Goal: Task Accomplishment & Management: Complete application form

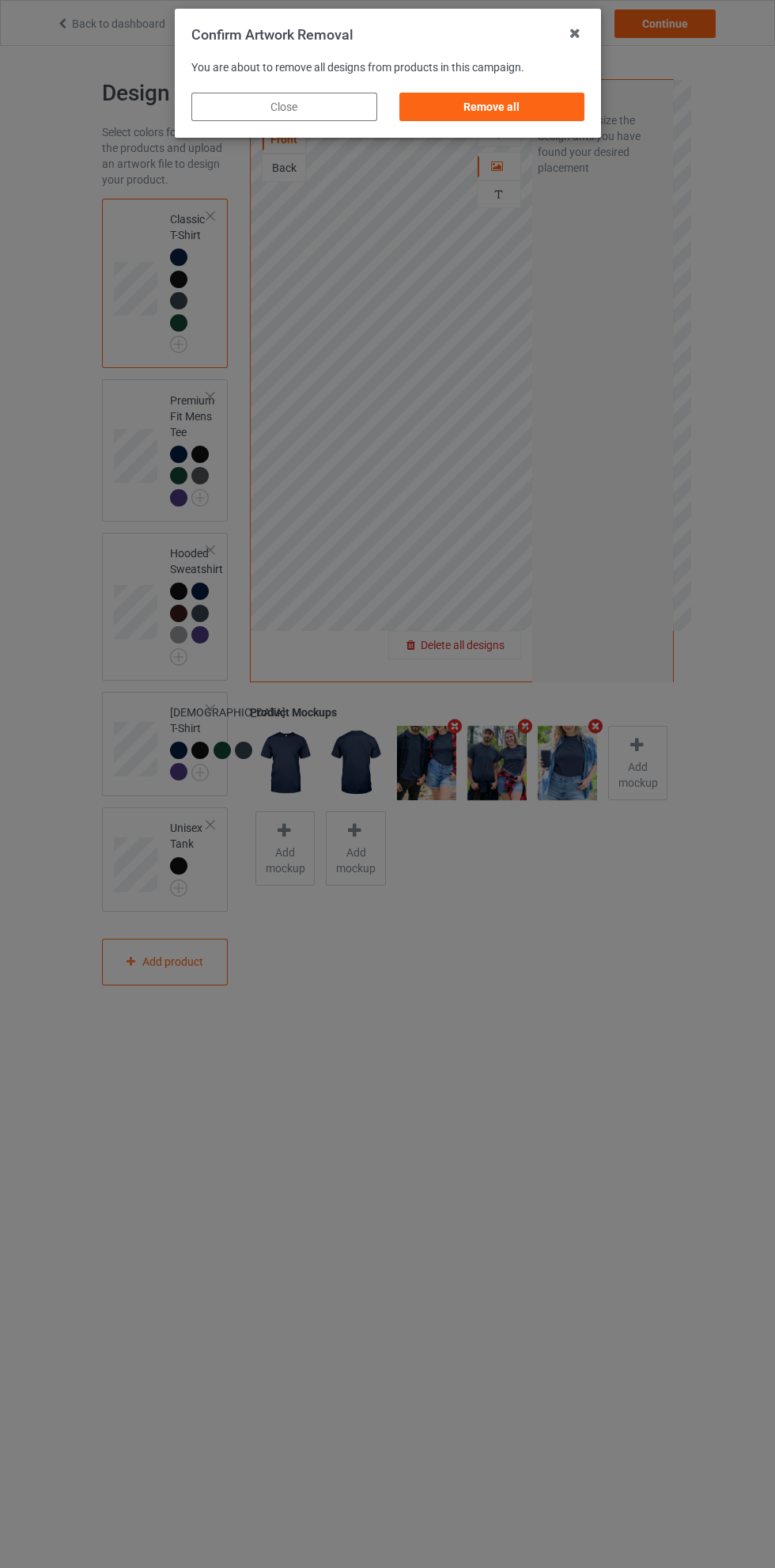
click at [507, 110] on div "Remove all" at bounding box center [492, 106] width 186 height 29
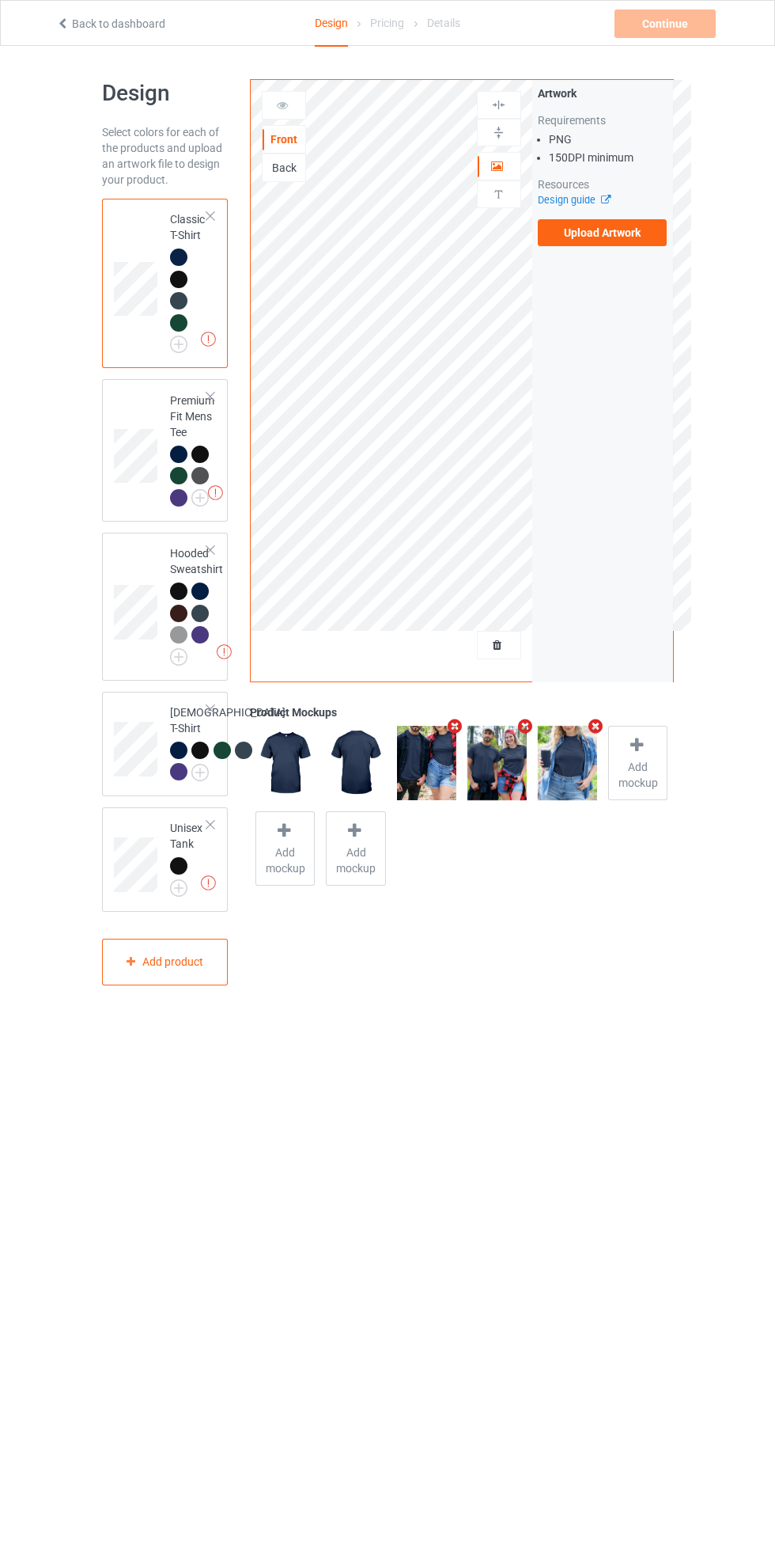
click at [631, 239] on label "Upload Artwork" at bounding box center [602, 233] width 130 height 27
click at [0, 0] on input "Upload Artwork" at bounding box center [0, 0] width 0 height 0
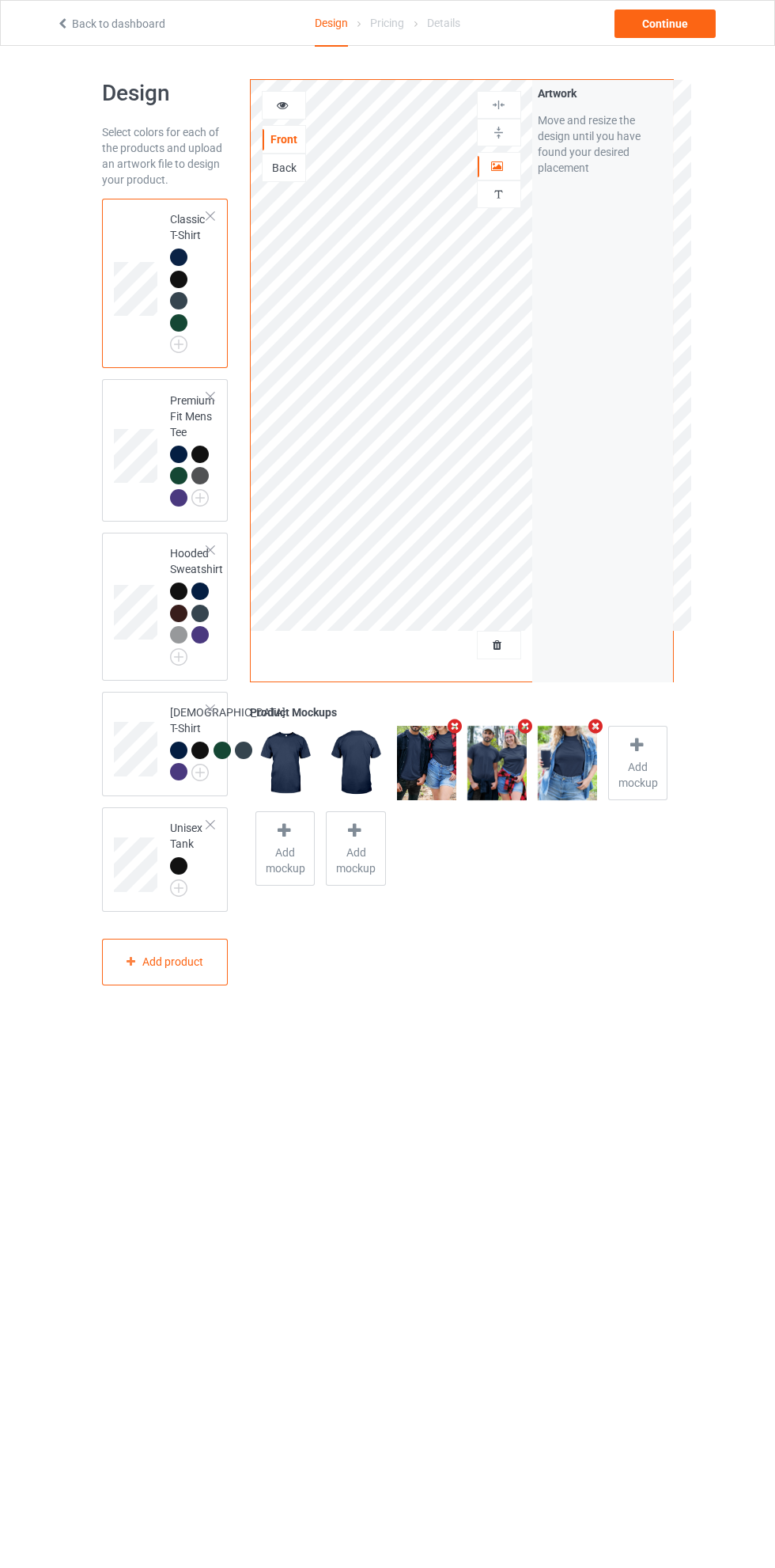
click at [0, 0] on img at bounding box center [0, 0] width 0 height 0
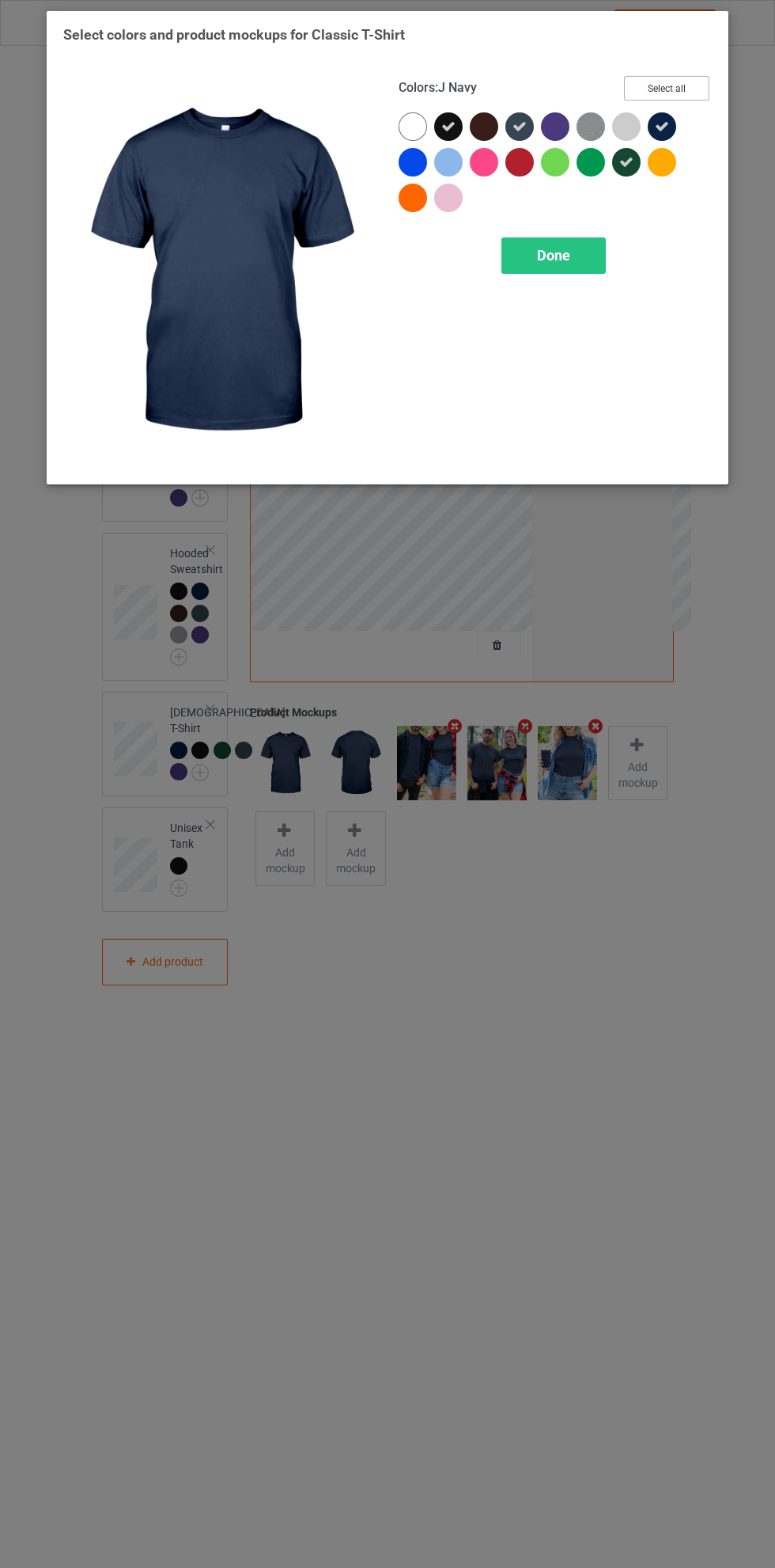
click at [685, 76] on button "Select all" at bounding box center [667, 88] width 85 height 25
click at [684, 76] on button "Reset to Default" at bounding box center [652, 88] width 115 height 25
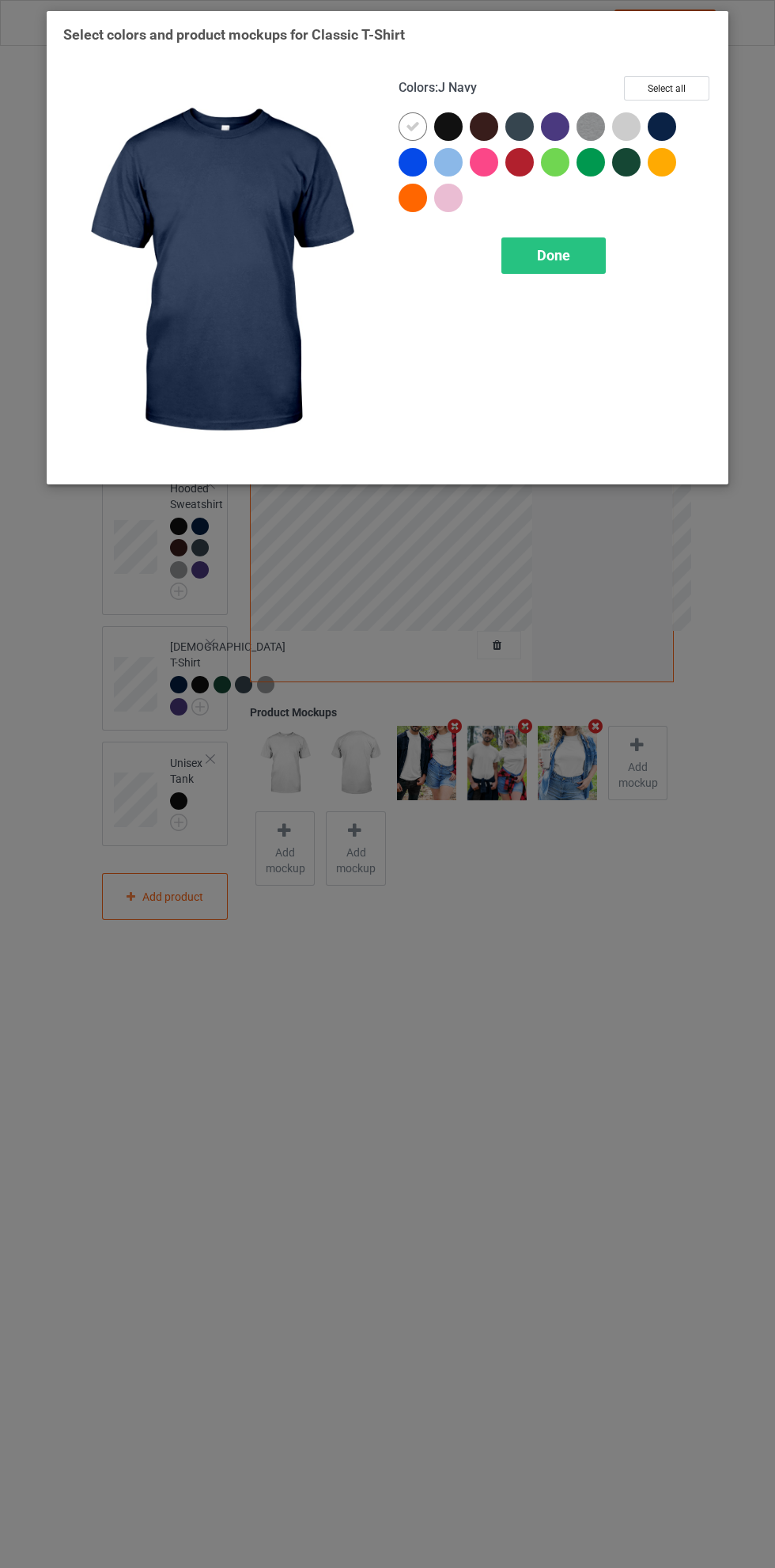
click at [454, 118] on div at bounding box center [448, 126] width 28 height 29
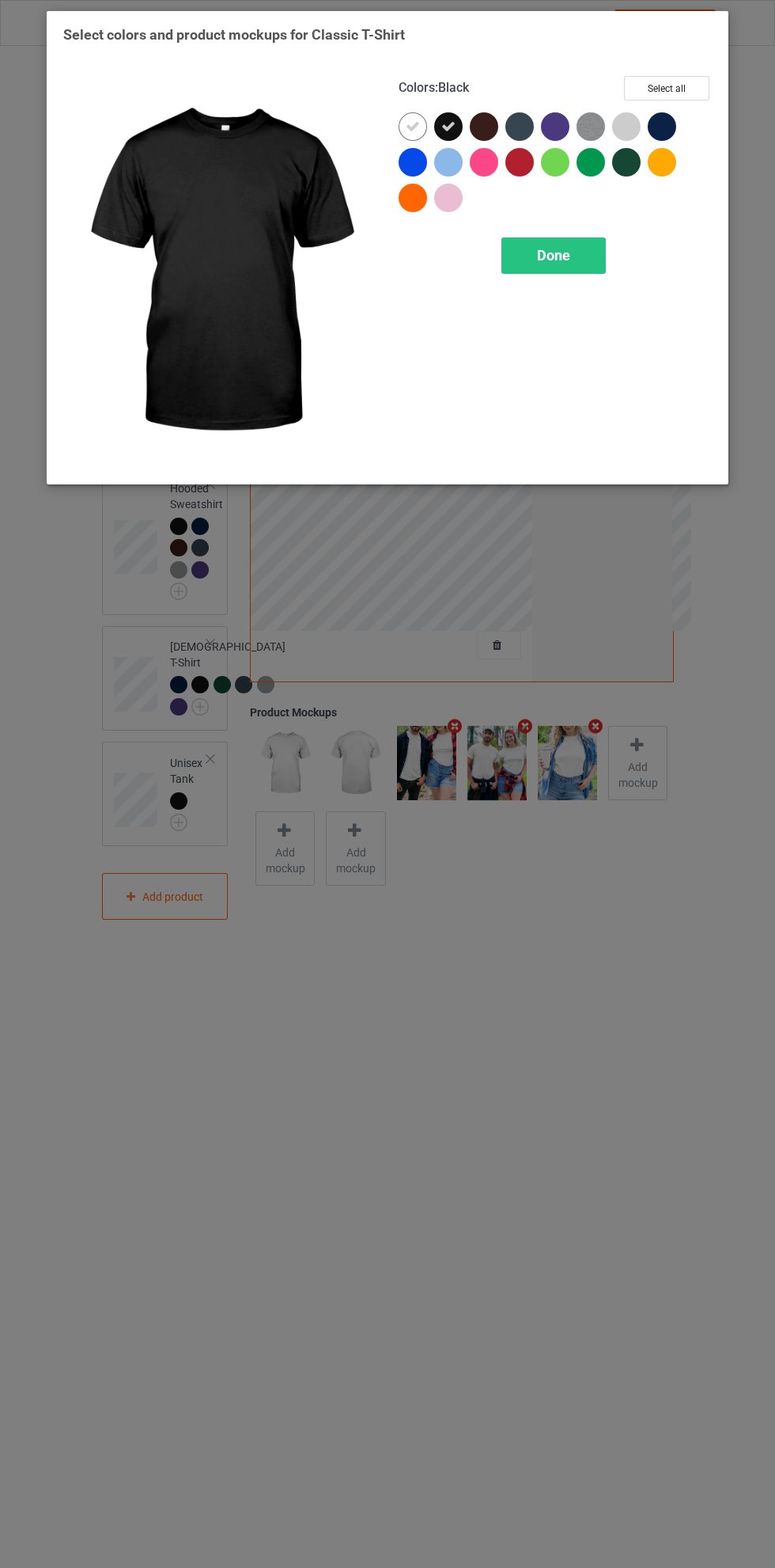
click at [406, 124] on icon at bounding box center [412, 126] width 14 height 14
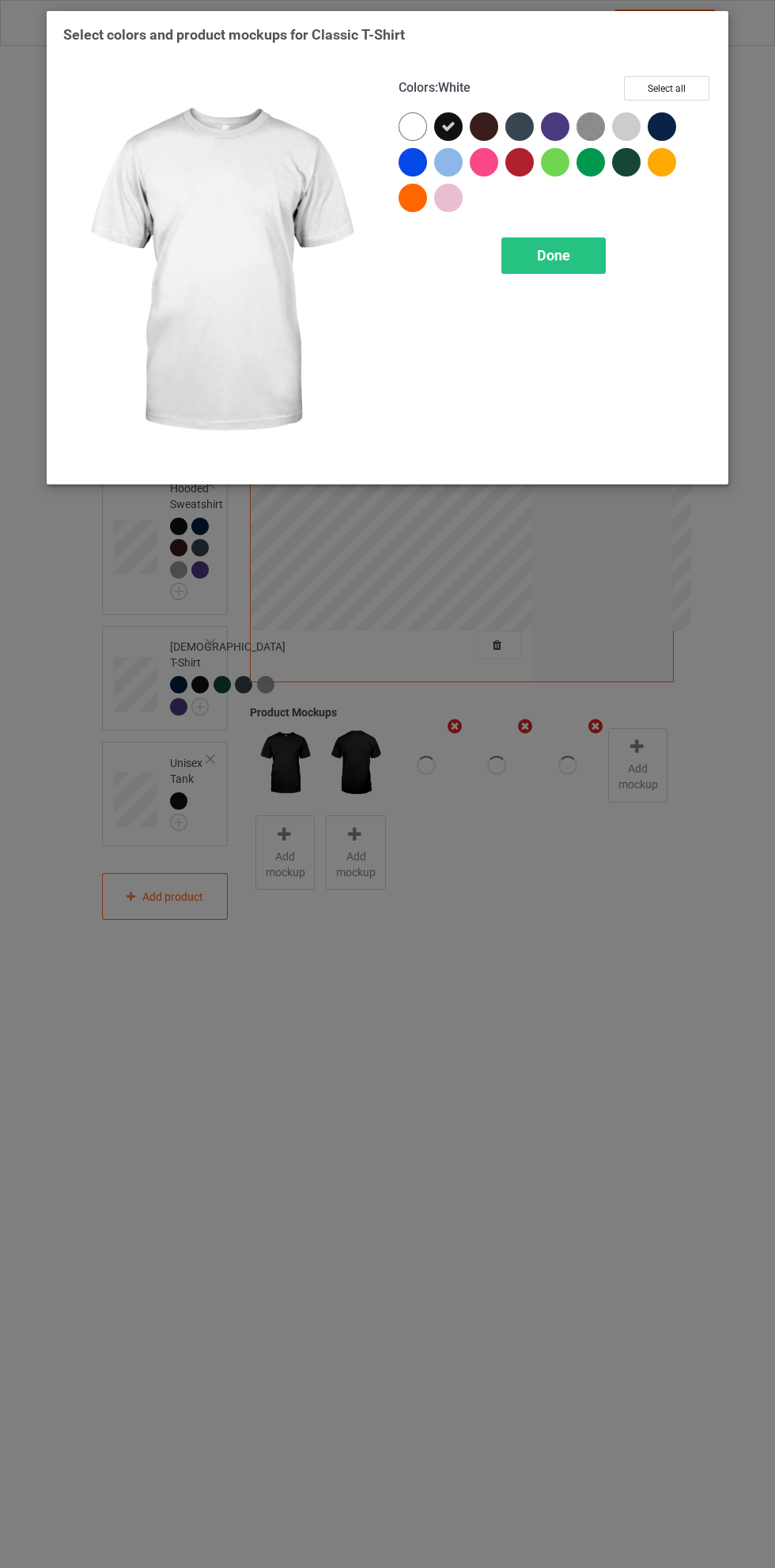
click at [571, 238] on div "Done" at bounding box center [554, 256] width 104 height 36
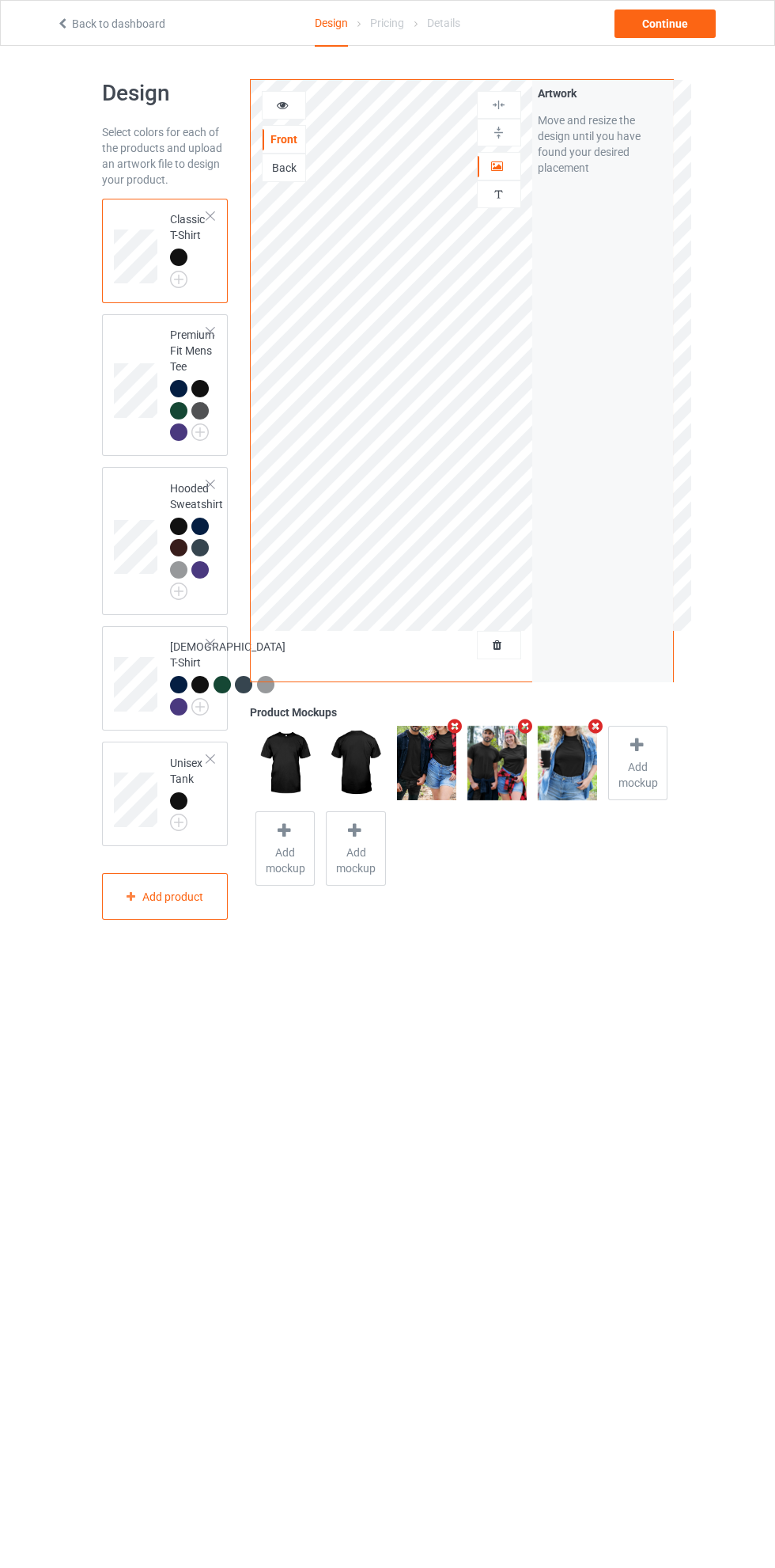
click at [211, 645] on div at bounding box center [211, 643] width 11 height 11
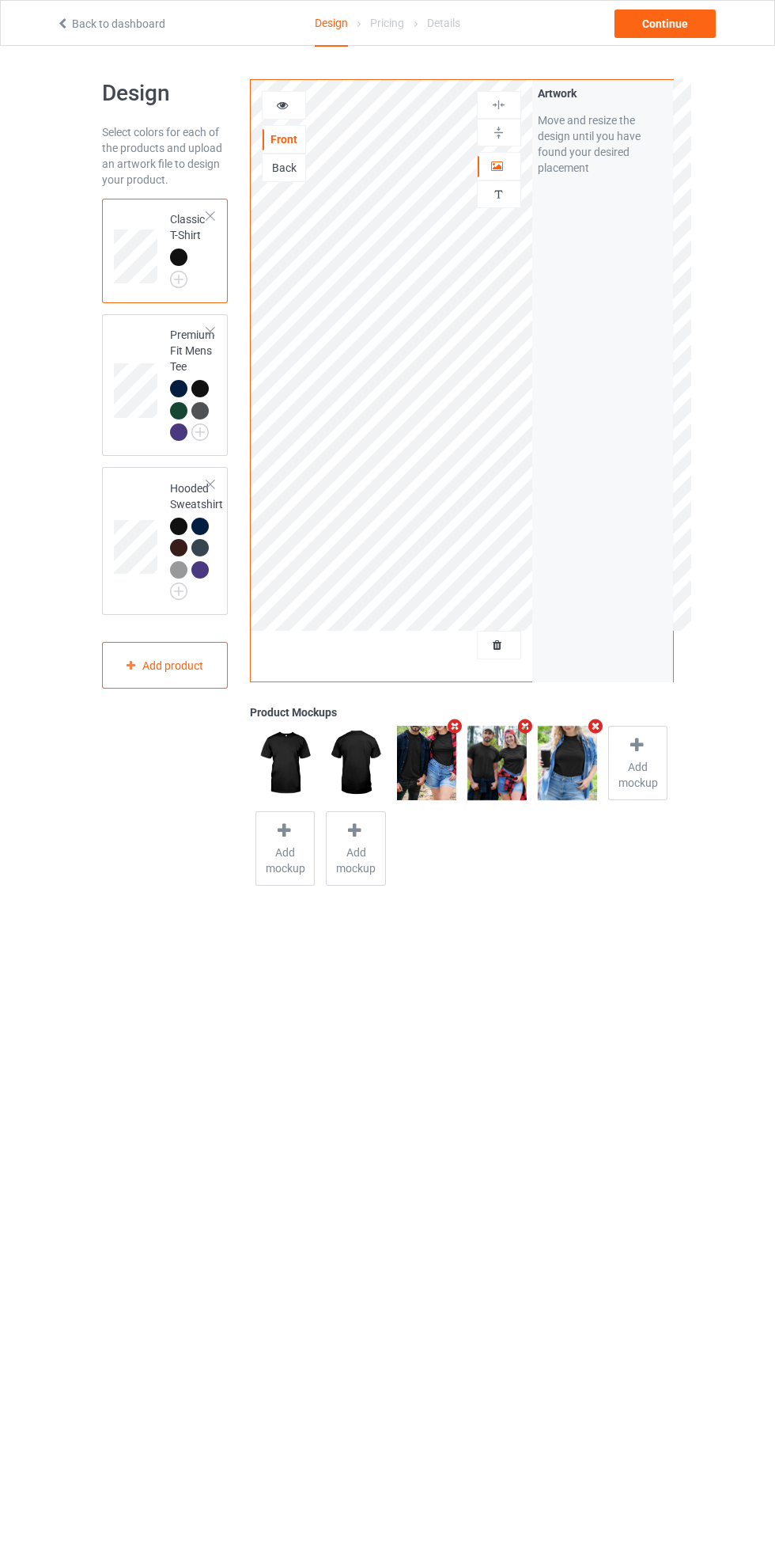
click at [0, 0] on img at bounding box center [0, 0] width 0 height 0
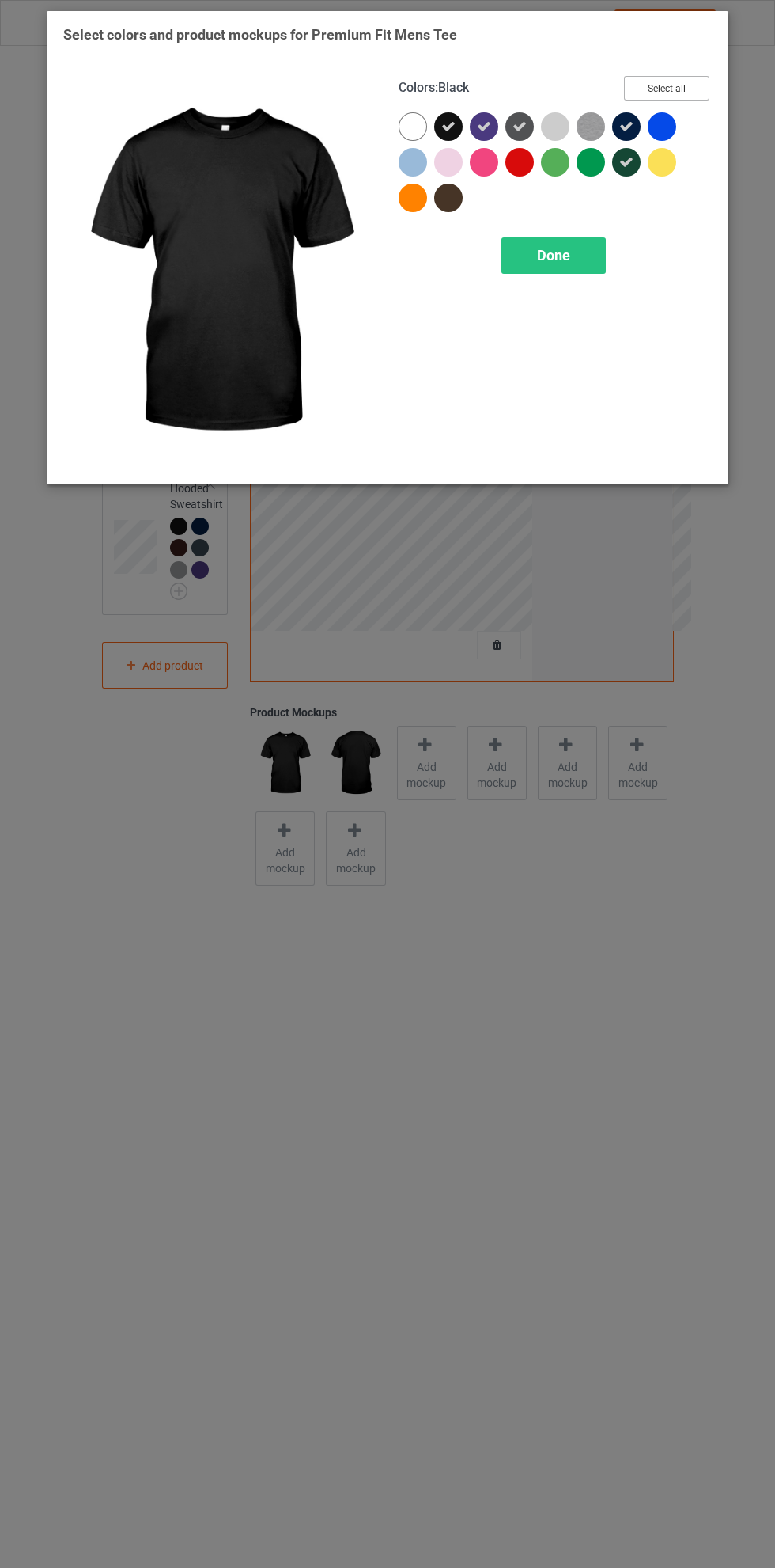
click at [688, 85] on button "Select all" at bounding box center [667, 88] width 85 height 25
click at [688, 84] on button "Reset to Default" at bounding box center [652, 88] width 115 height 25
click at [443, 124] on div at bounding box center [448, 126] width 28 height 29
click at [409, 124] on icon at bounding box center [412, 126] width 14 height 14
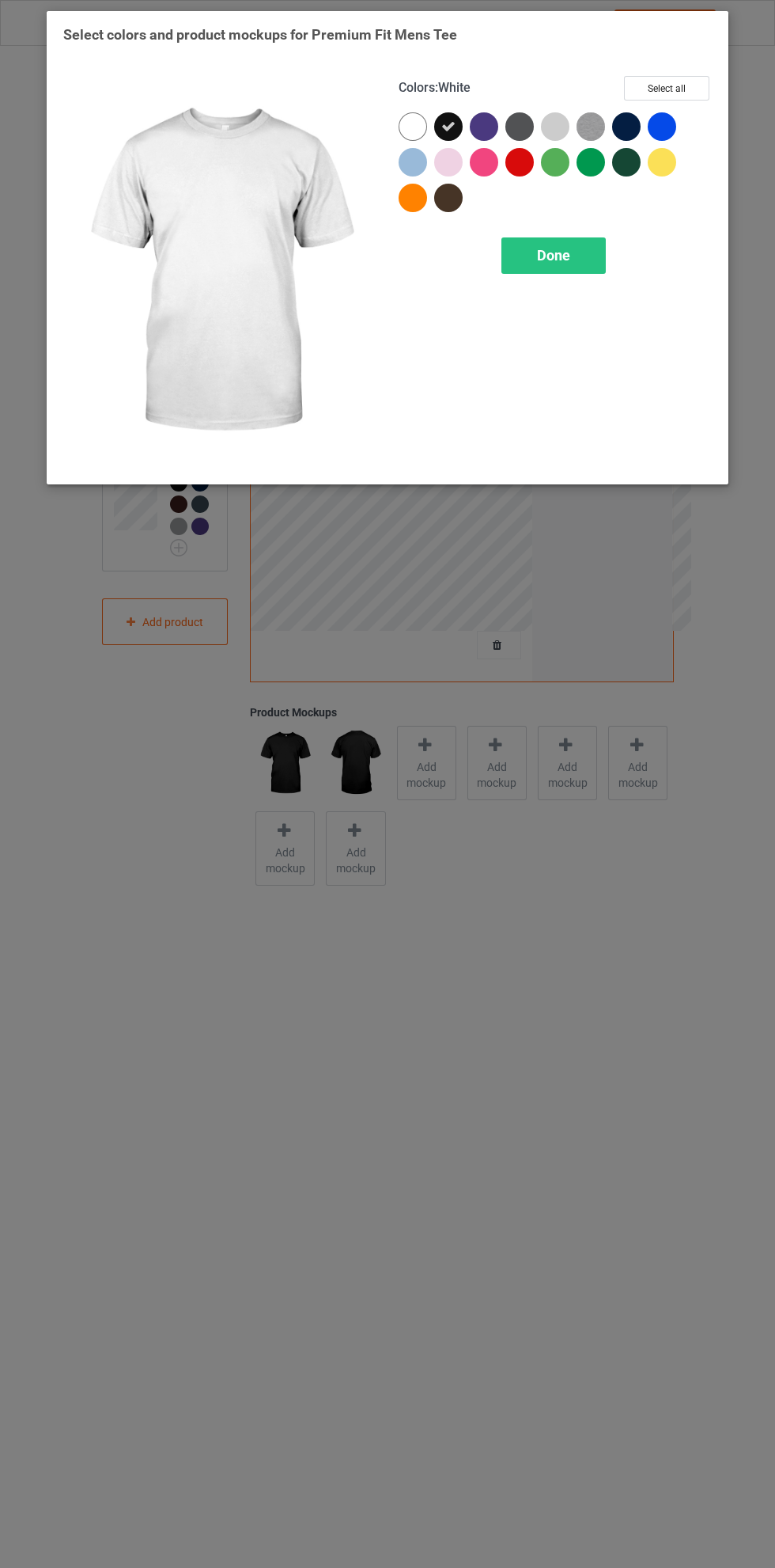
click at [580, 246] on div "Done" at bounding box center [554, 256] width 104 height 36
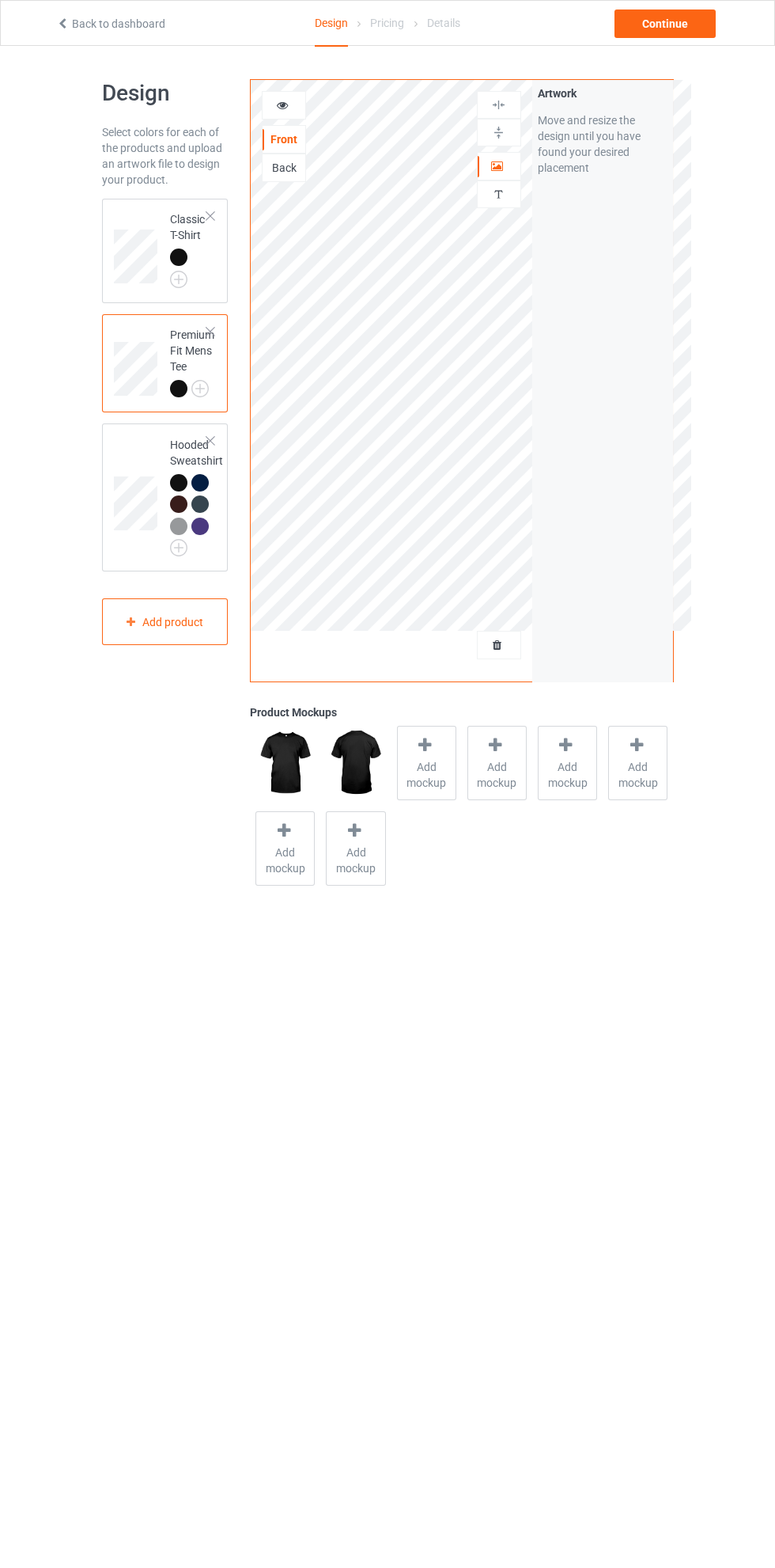
click at [0, 0] on img at bounding box center [0, 0] width 0 height 0
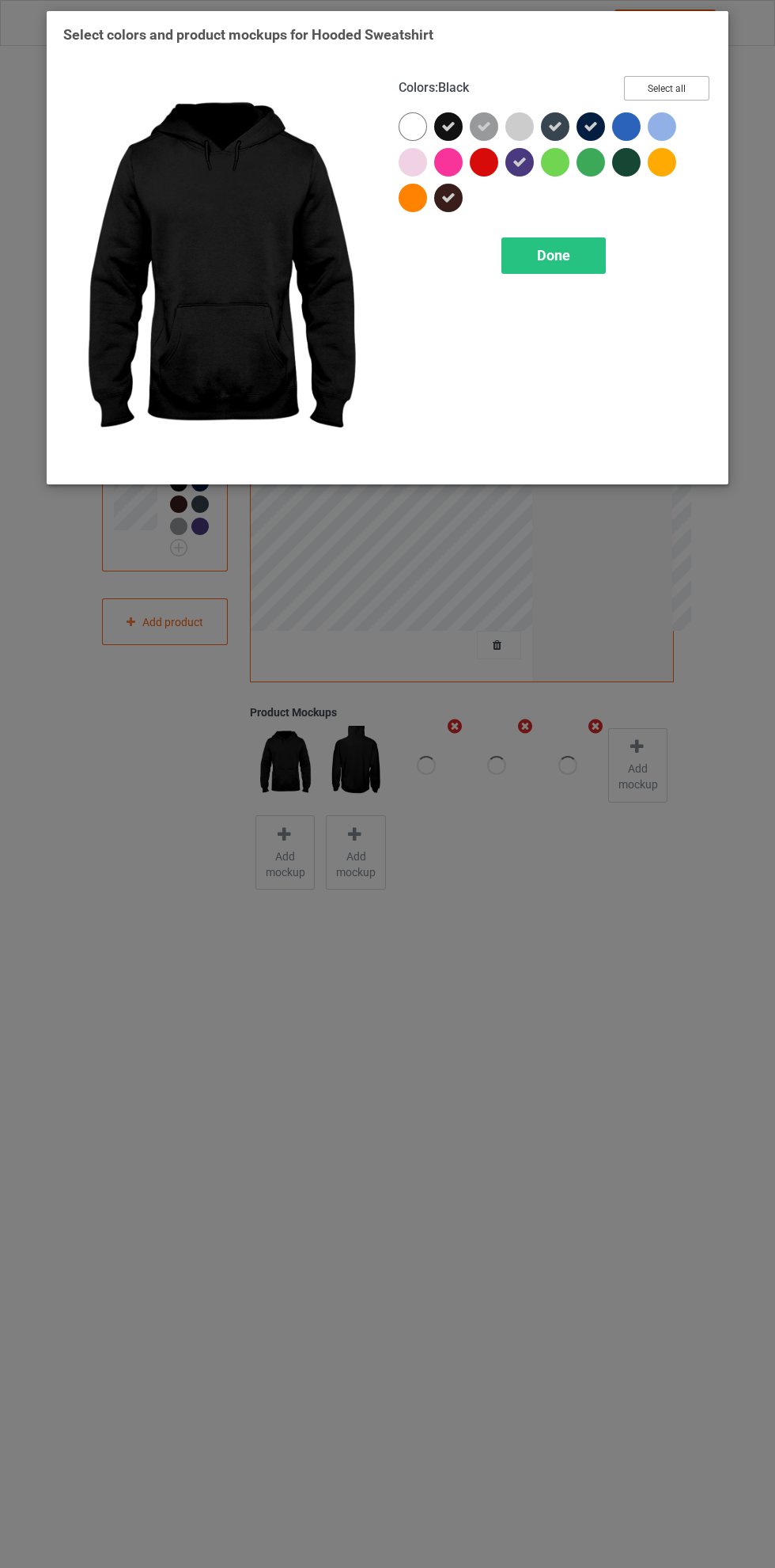
click at [685, 95] on button "Select all" at bounding box center [667, 88] width 85 height 25
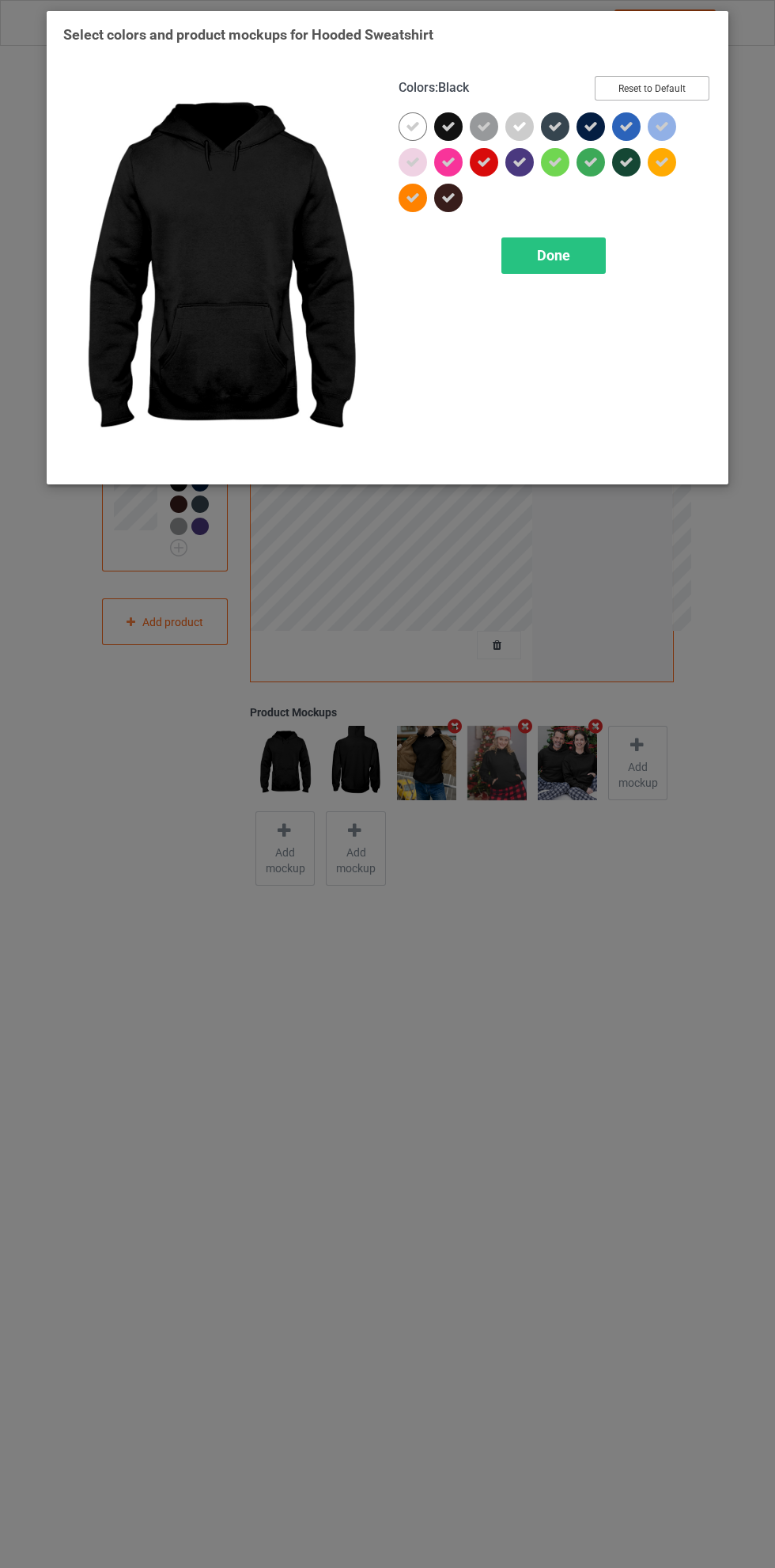
click at [684, 86] on button "Reset to Default" at bounding box center [652, 88] width 115 height 25
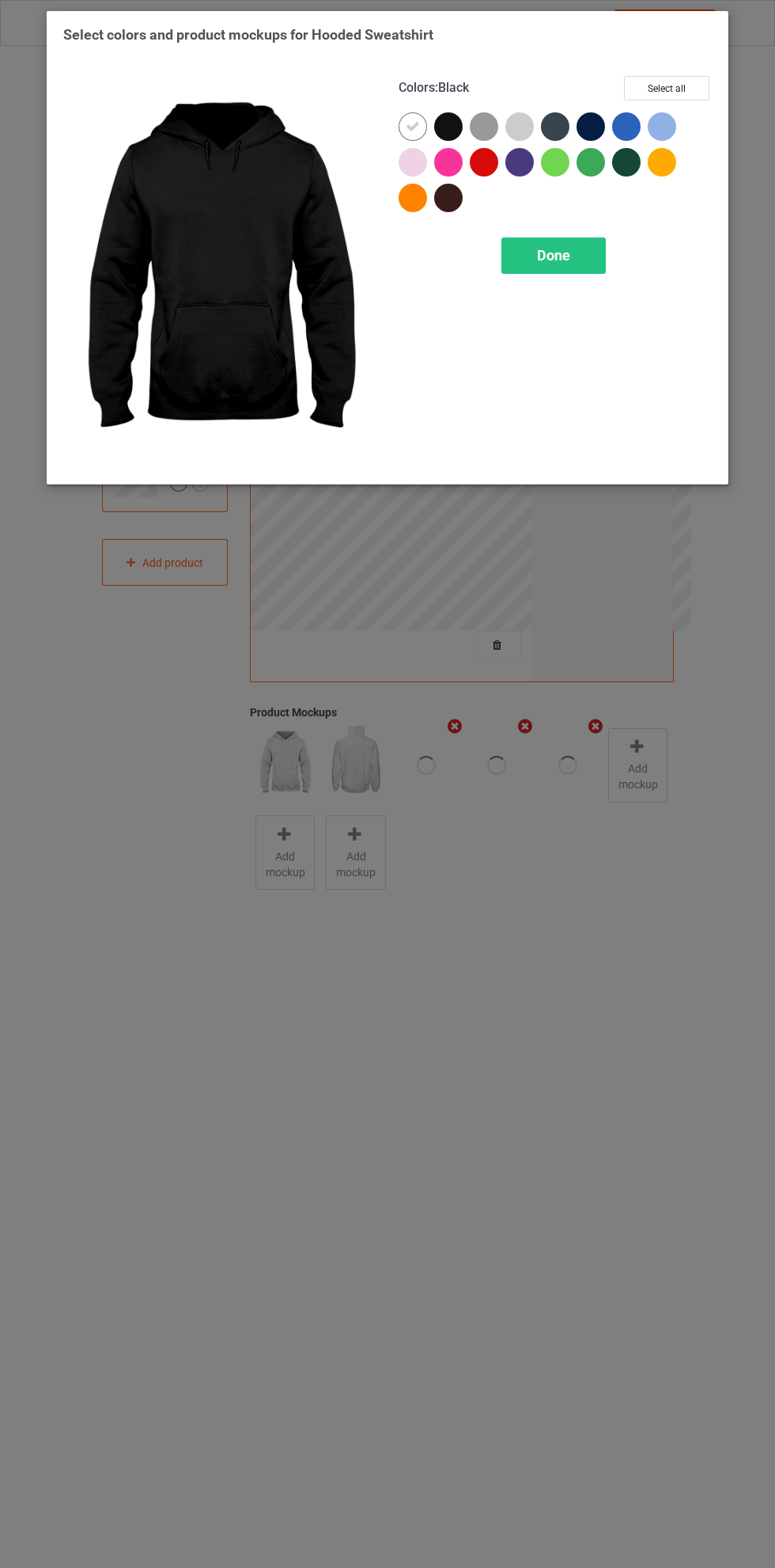
click at [448, 122] on div at bounding box center [448, 126] width 28 height 29
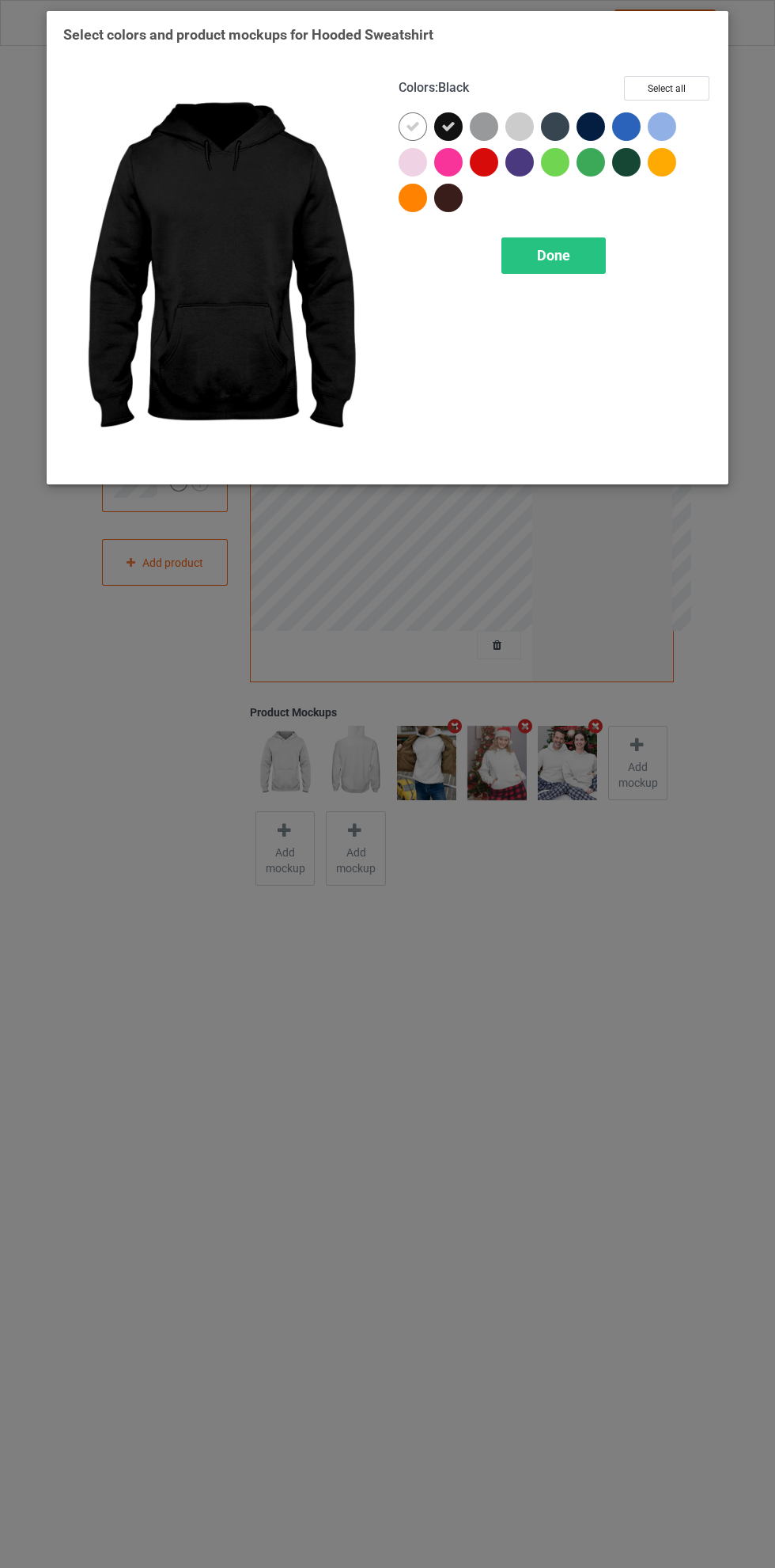
click at [406, 123] on icon at bounding box center [412, 126] width 14 height 14
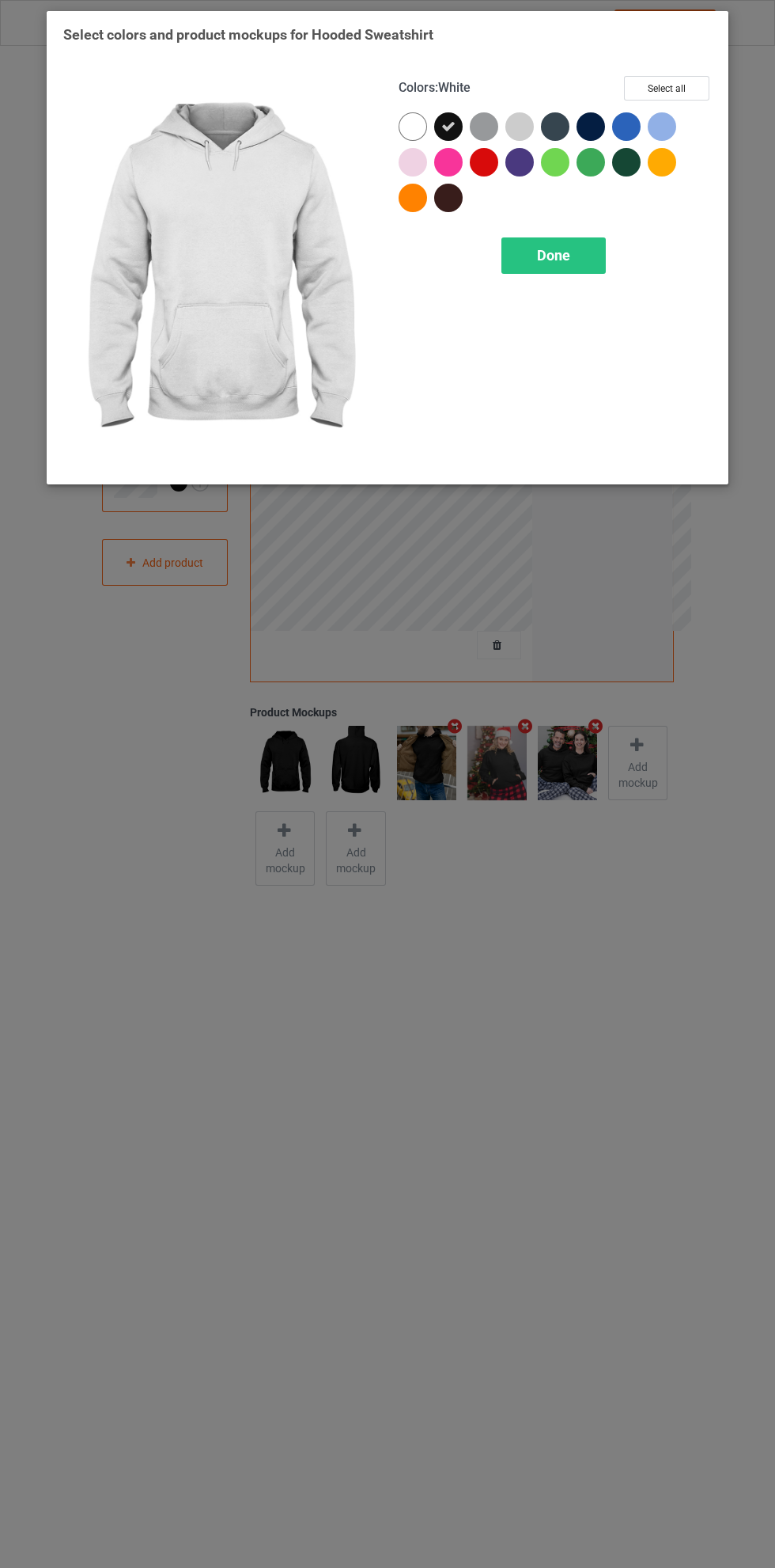
click at [574, 239] on div "Done" at bounding box center [554, 256] width 104 height 36
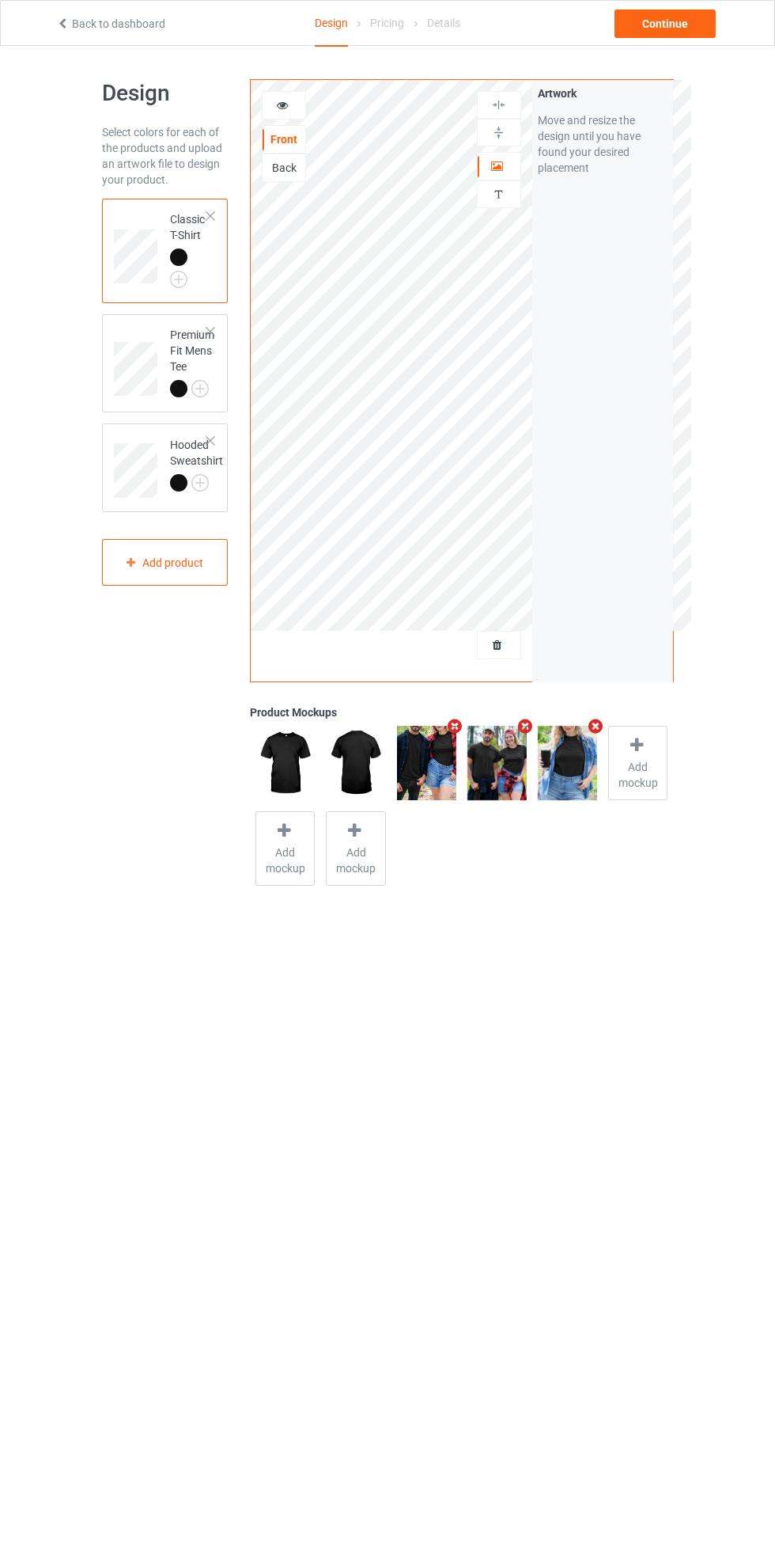
click at [294, 170] on div "Back" at bounding box center [284, 167] width 43 height 16
click at [618, 233] on label "Upload Artwork" at bounding box center [602, 233] width 130 height 27
click at [0, 0] on input "Upload Artwork" at bounding box center [0, 0] width 0 height 0
click at [504, 171] on div at bounding box center [499, 166] width 43 height 16
click at [509, 109] on div at bounding box center [499, 105] width 43 height 15
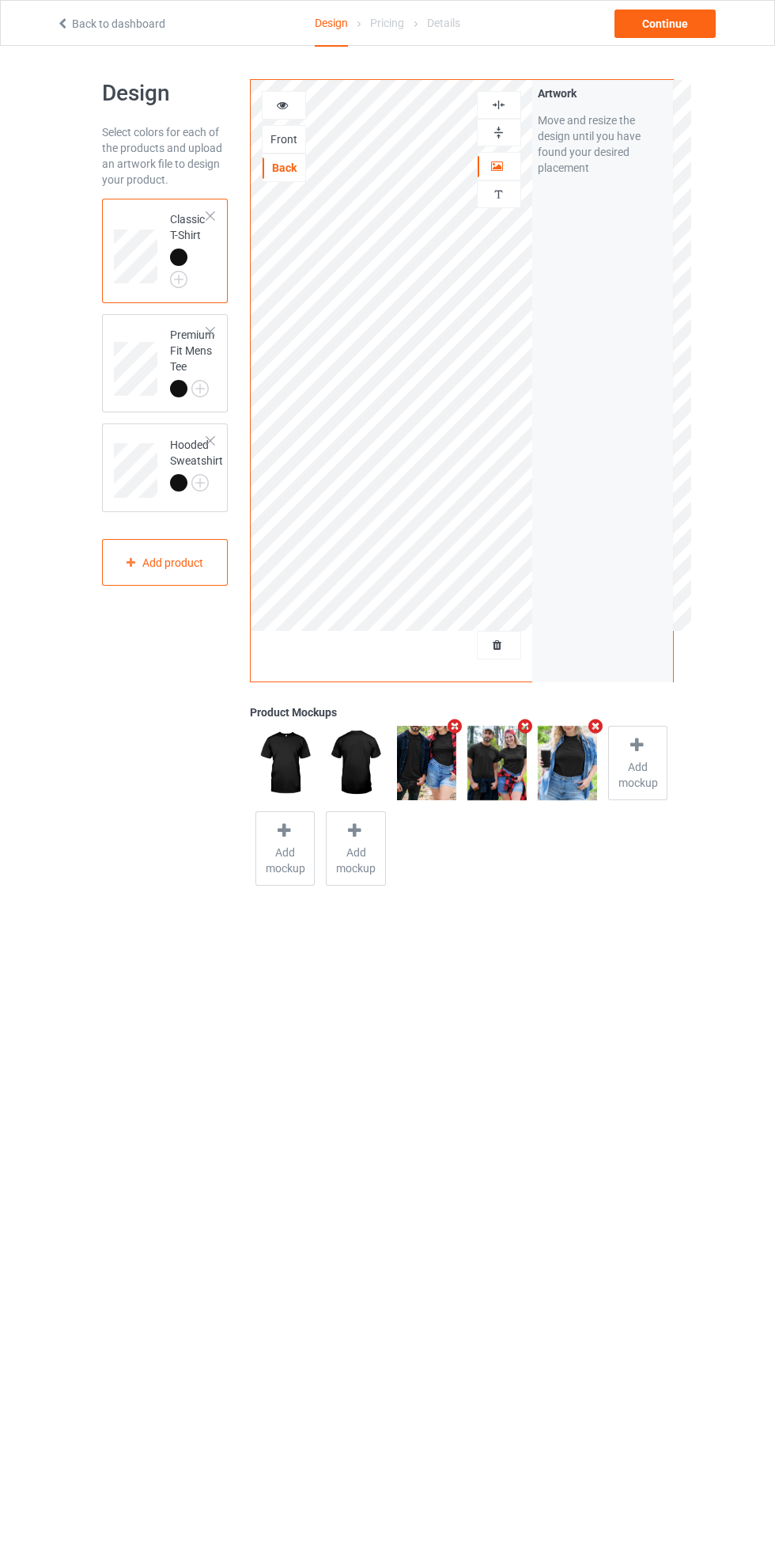
click at [292, 109] on div at bounding box center [284, 105] width 43 height 16
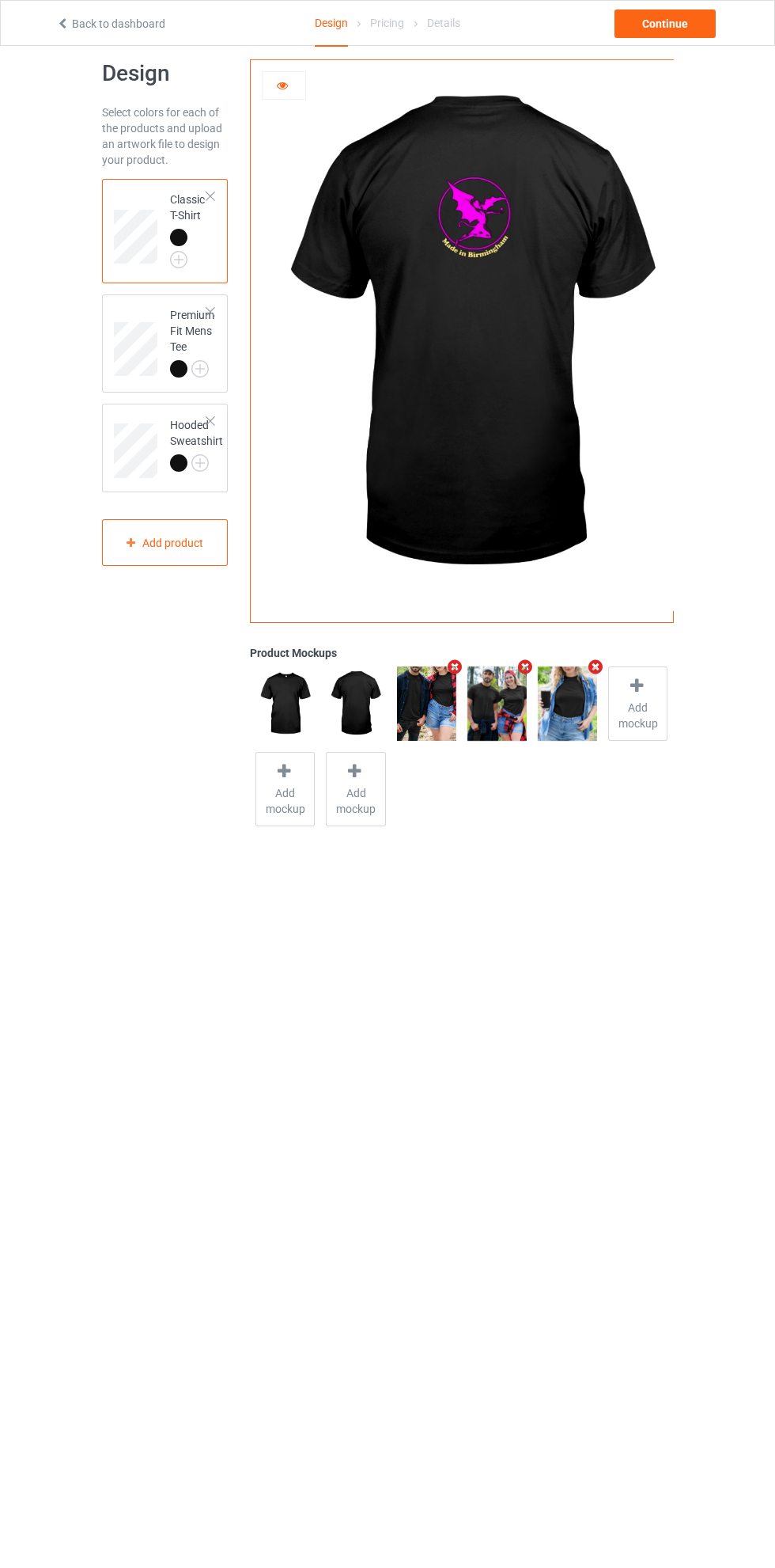
scroll to position [45, 0]
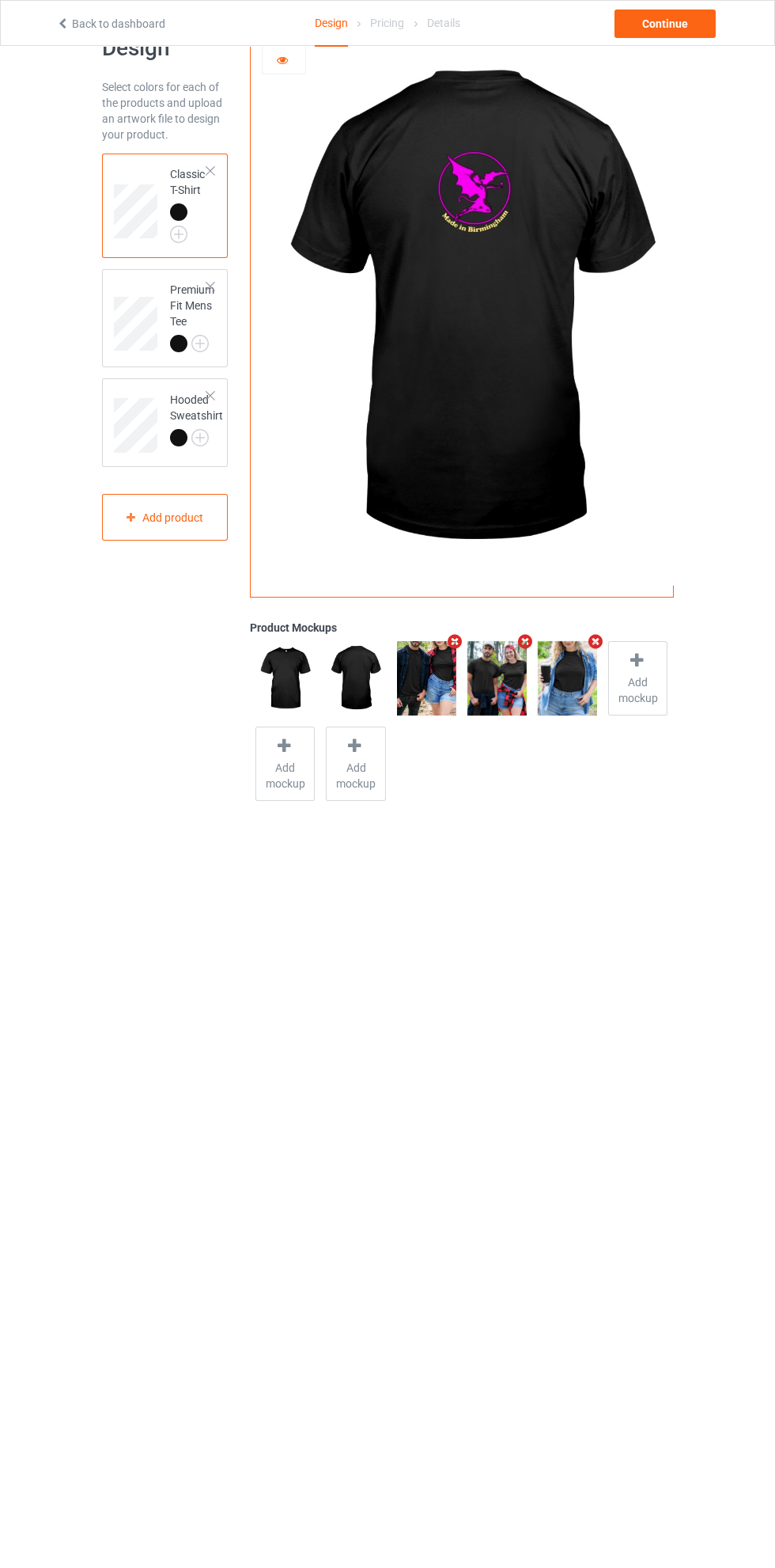
click at [286, 66] on div at bounding box center [284, 60] width 43 height 16
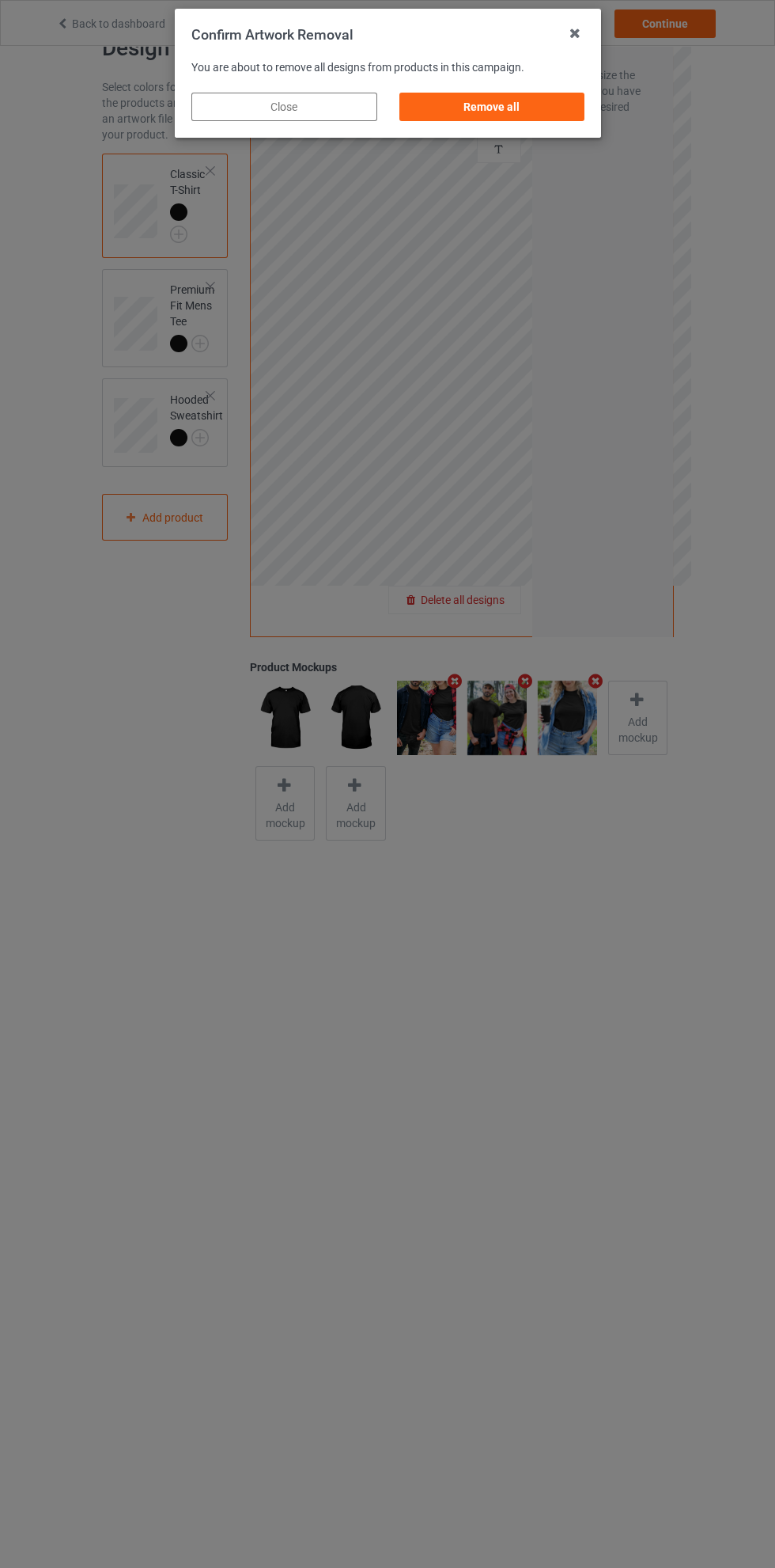
click at [518, 100] on div "Remove all" at bounding box center [492, 106] width 186 height 29
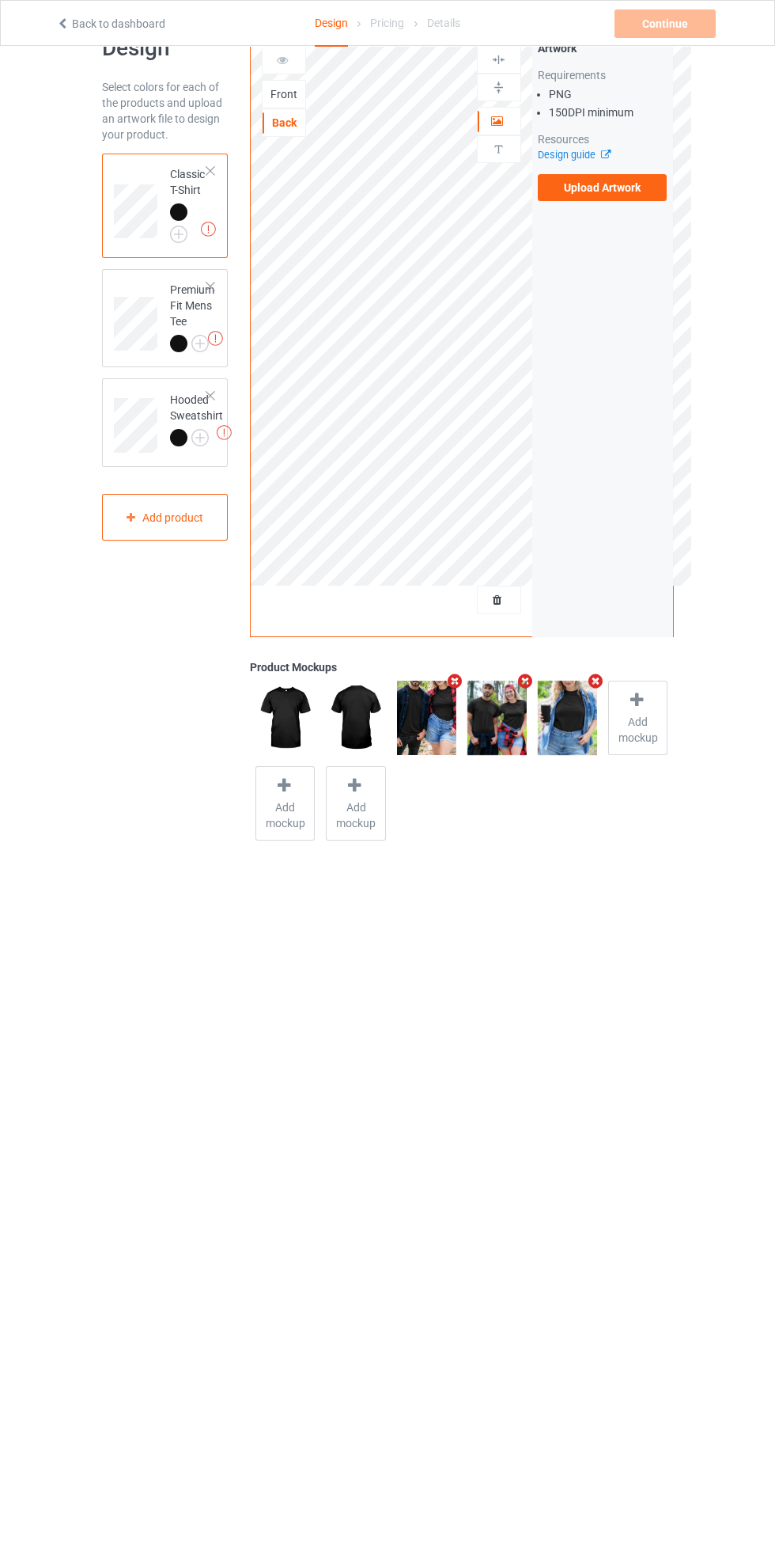
click at [604, 187] on label "Upload Artwork" at bounding box center [602, 187] width 130 height 27
click at [0, 0] on input "Upload Artwork" at bounding box center [0, 0] width 0 height 0
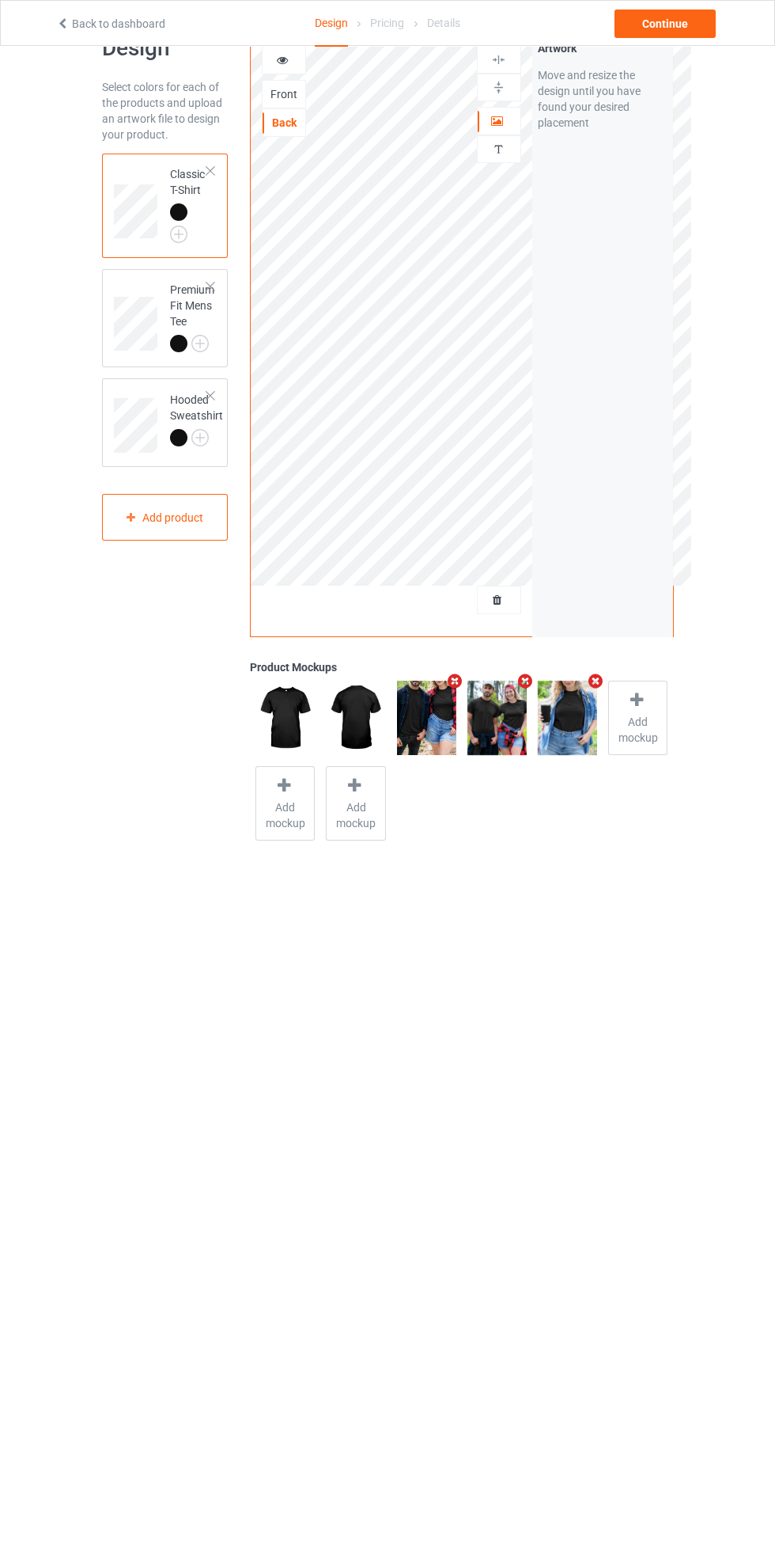
click at [509, 123] on div at bounding box center [499, 121] width 43 height 16
click at [501, 63] on img at bounding box center [499, 60] width 15 height 15
click at [640, 719] on span "Add mockup" at bounding box center [637, 729] width 58 height 31
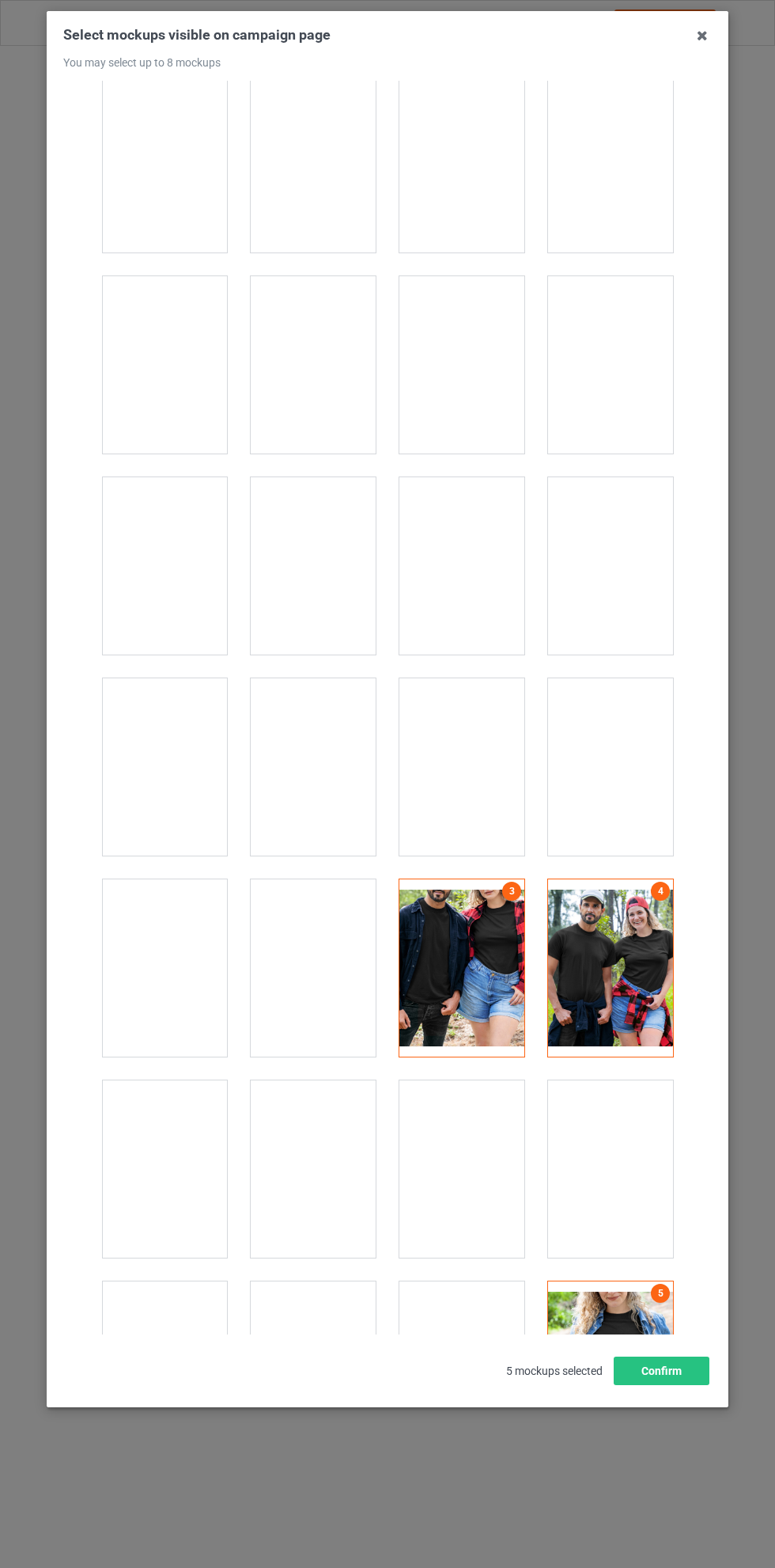
scroll to position [16913, 0]
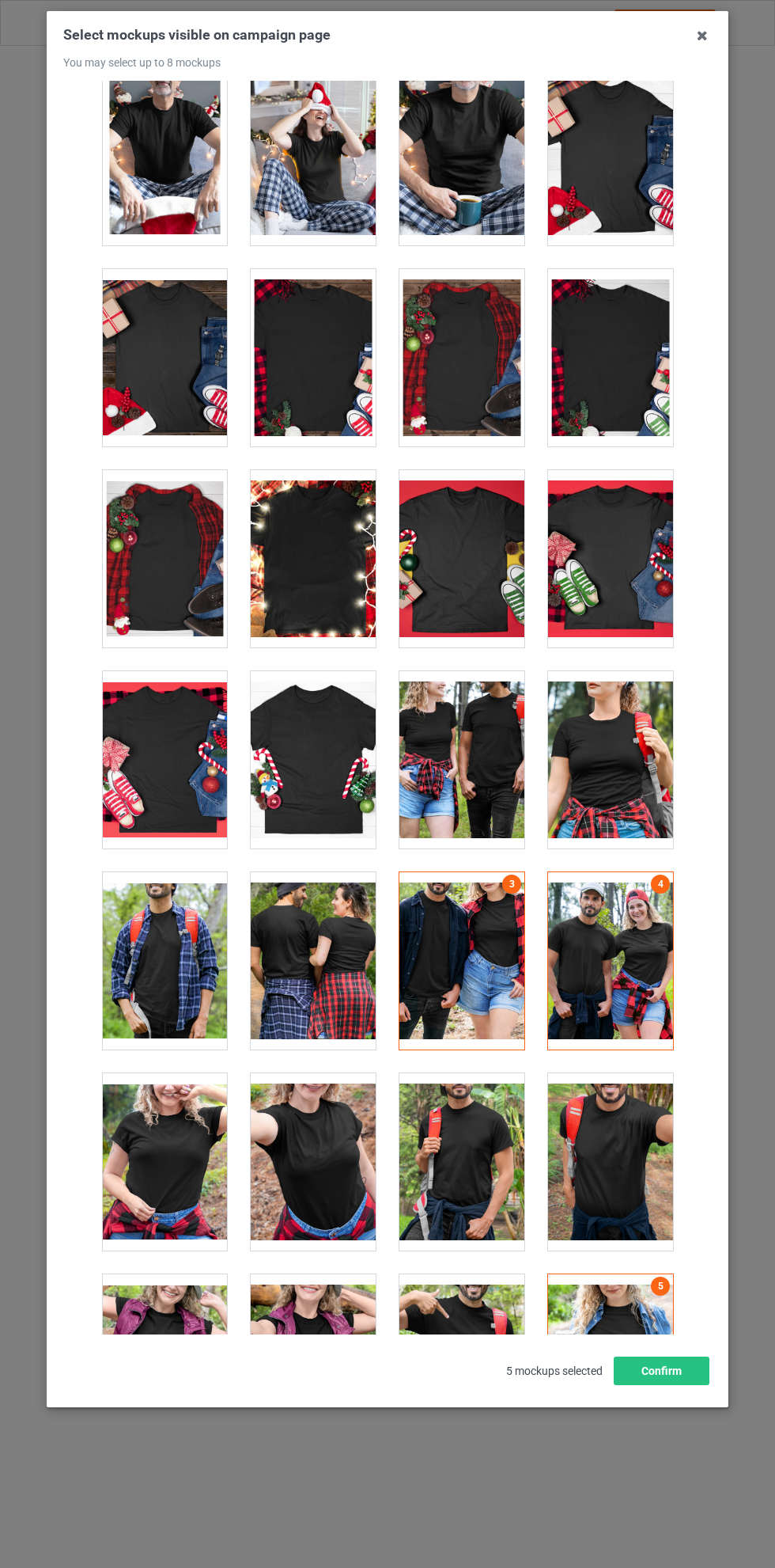
click at [312, 918] on div at bounding box center [313, 961] width 125 height 178
click at [675, 1386] on button "Confirm" at bounding box center [661, 1371] width 96 height 29
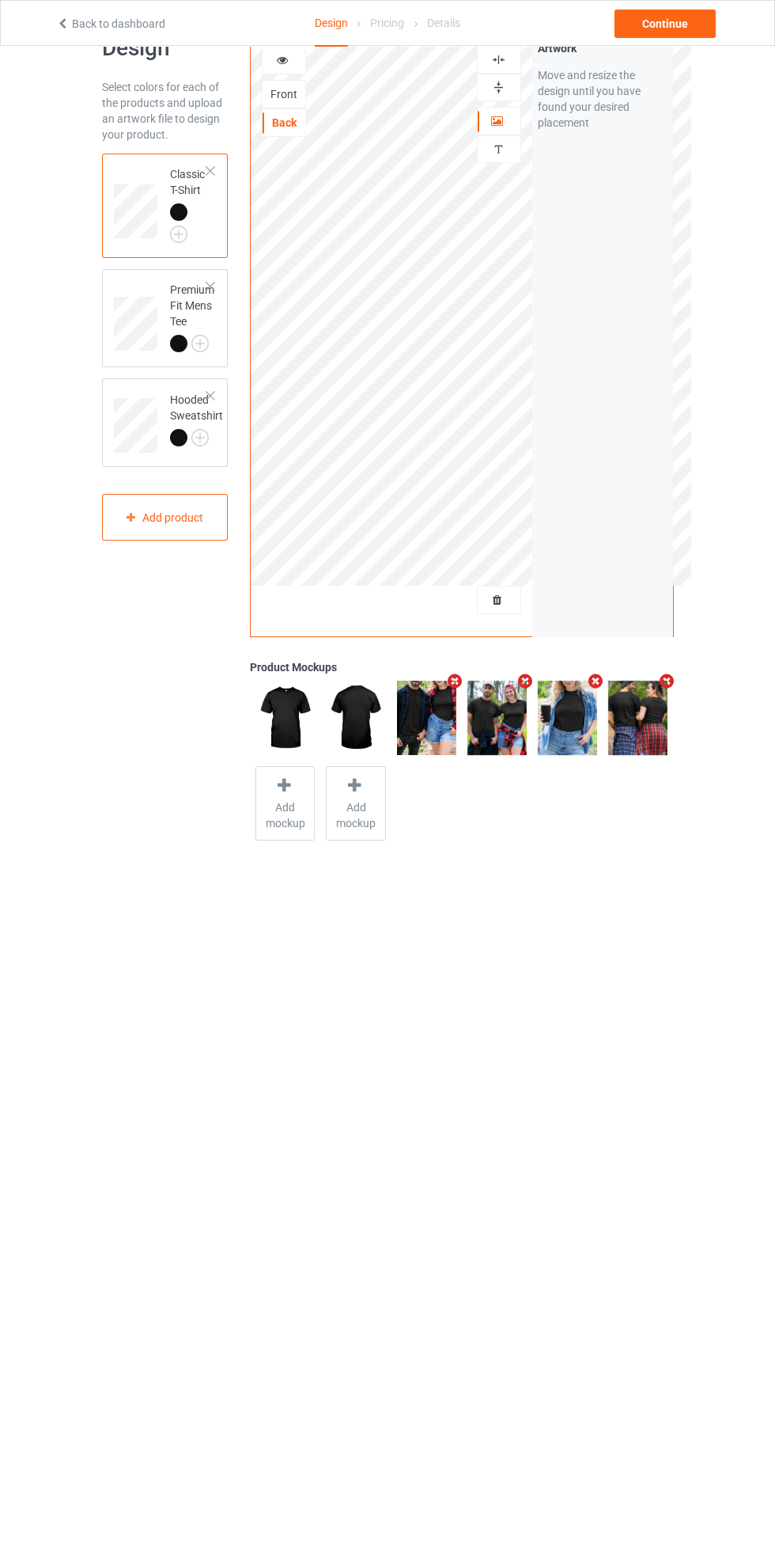
click at [290, 91] on div "Front" at bounding box center [284, 94] width 43 height 16
click at [622, 187] on label "Upload Artwork" at bounding box center [602, 187] width 130 height 27
click at [0, 0] on input "Upload Artwork" at bounding box center [0, 0] width 0 height 0
click at [684, 35] on div "Continue" at bounding box center [665, 24] width 102 height 29
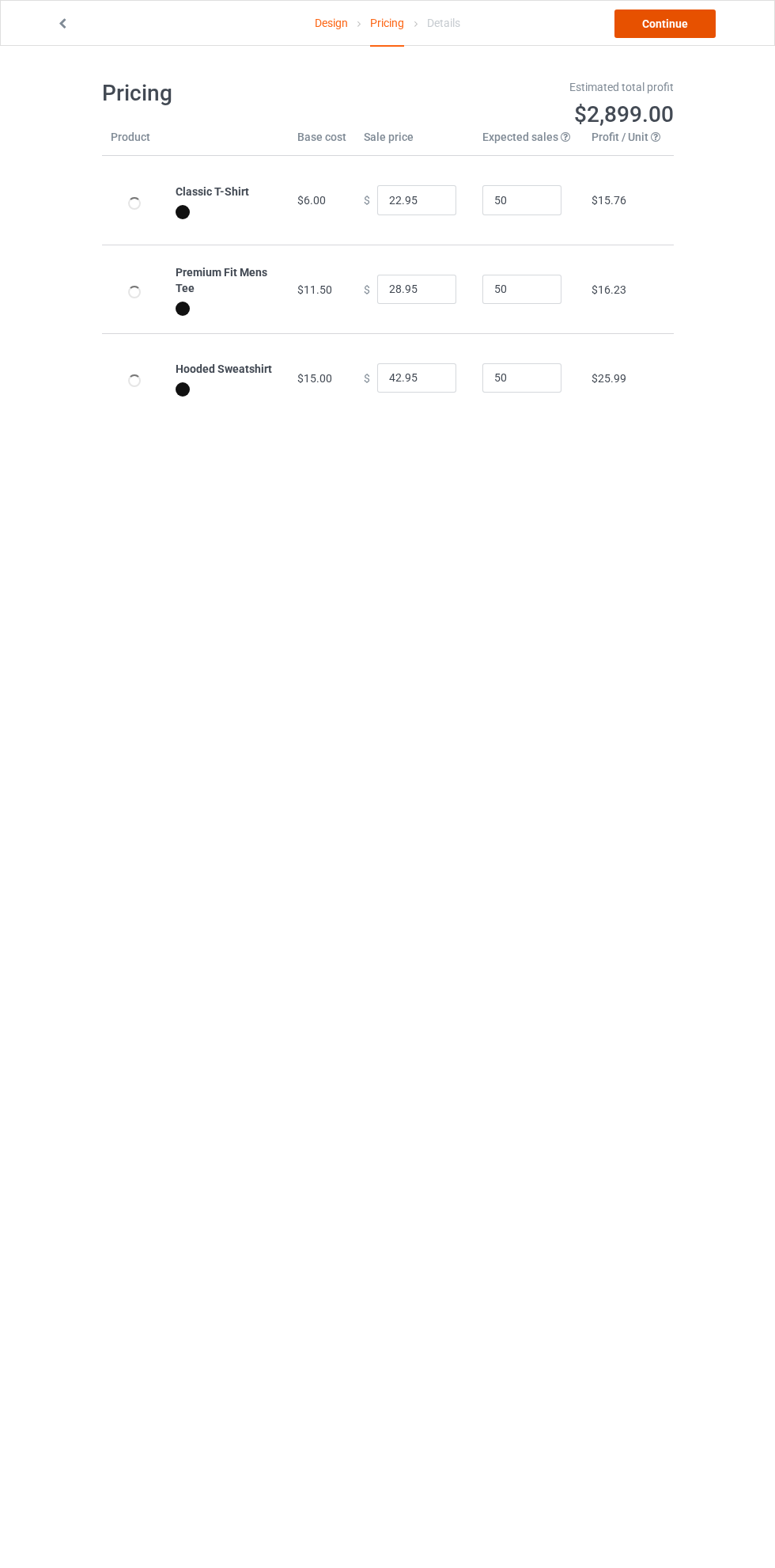
click at [684, 35] on link "Continue" at bounding box center [665, 24] width 102 height 29
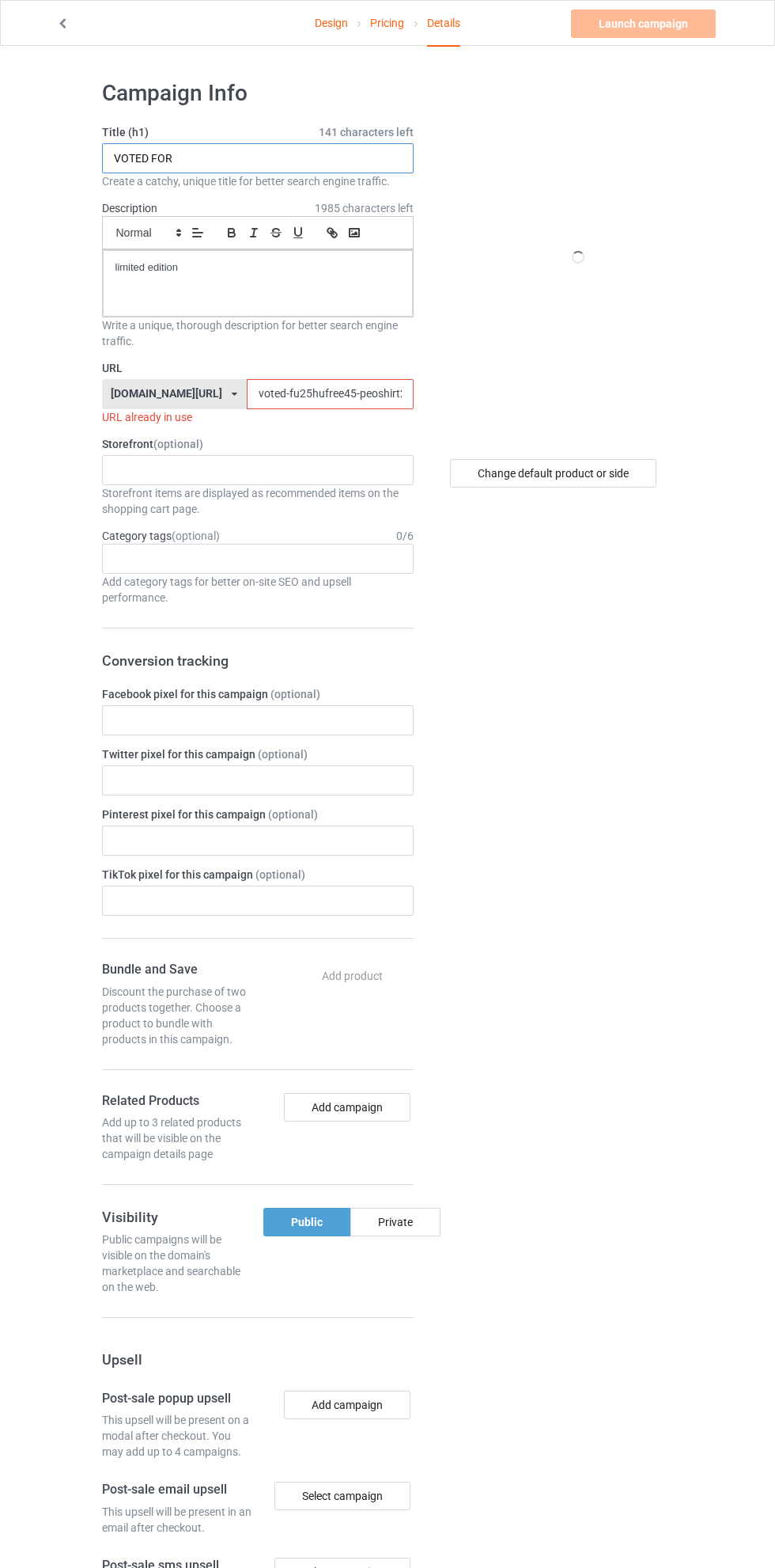
click at [254, 159] on input "VOTED FOR" at bounding box center [257, 159] width 312 height 30
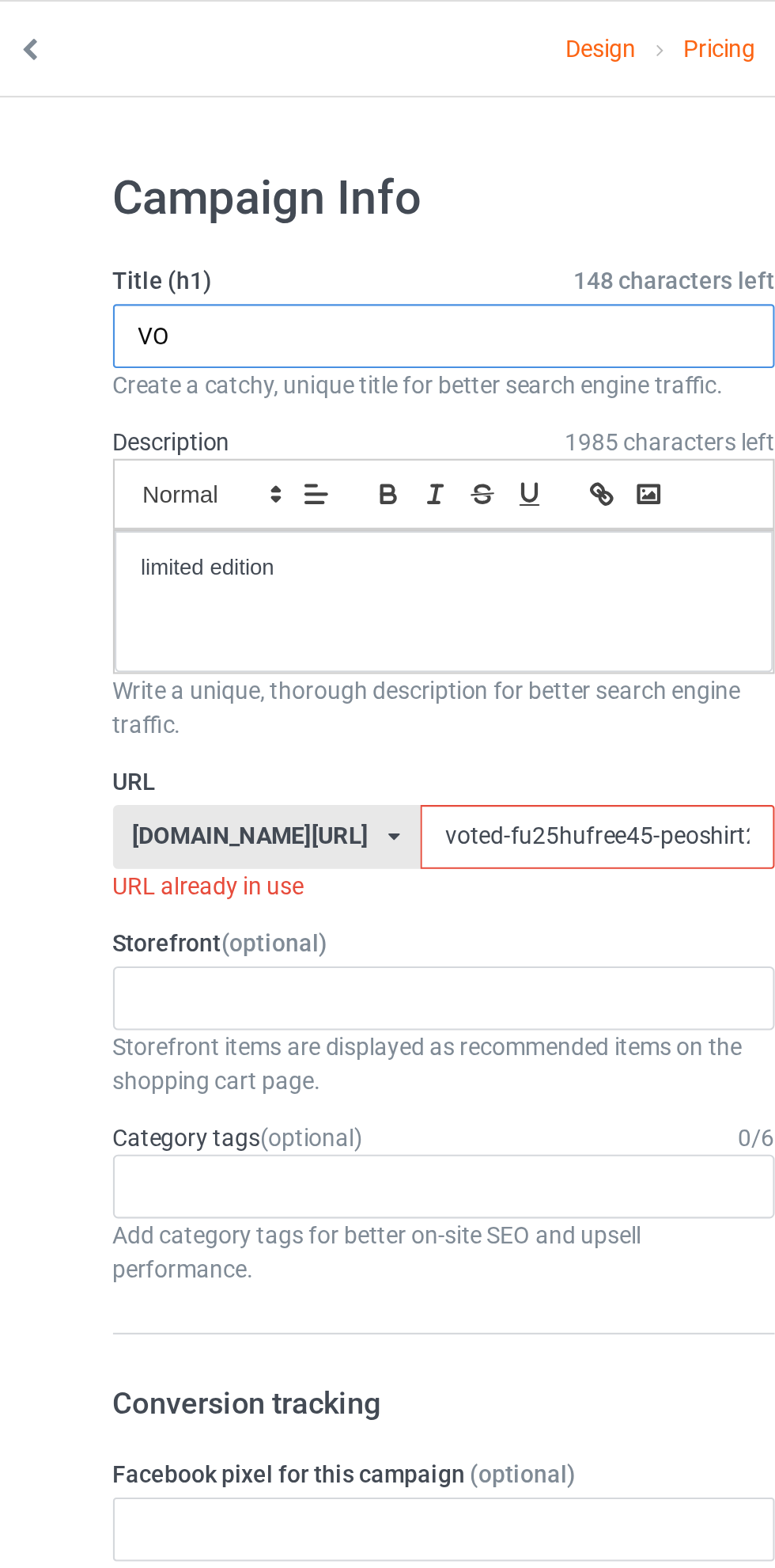
type input "V"
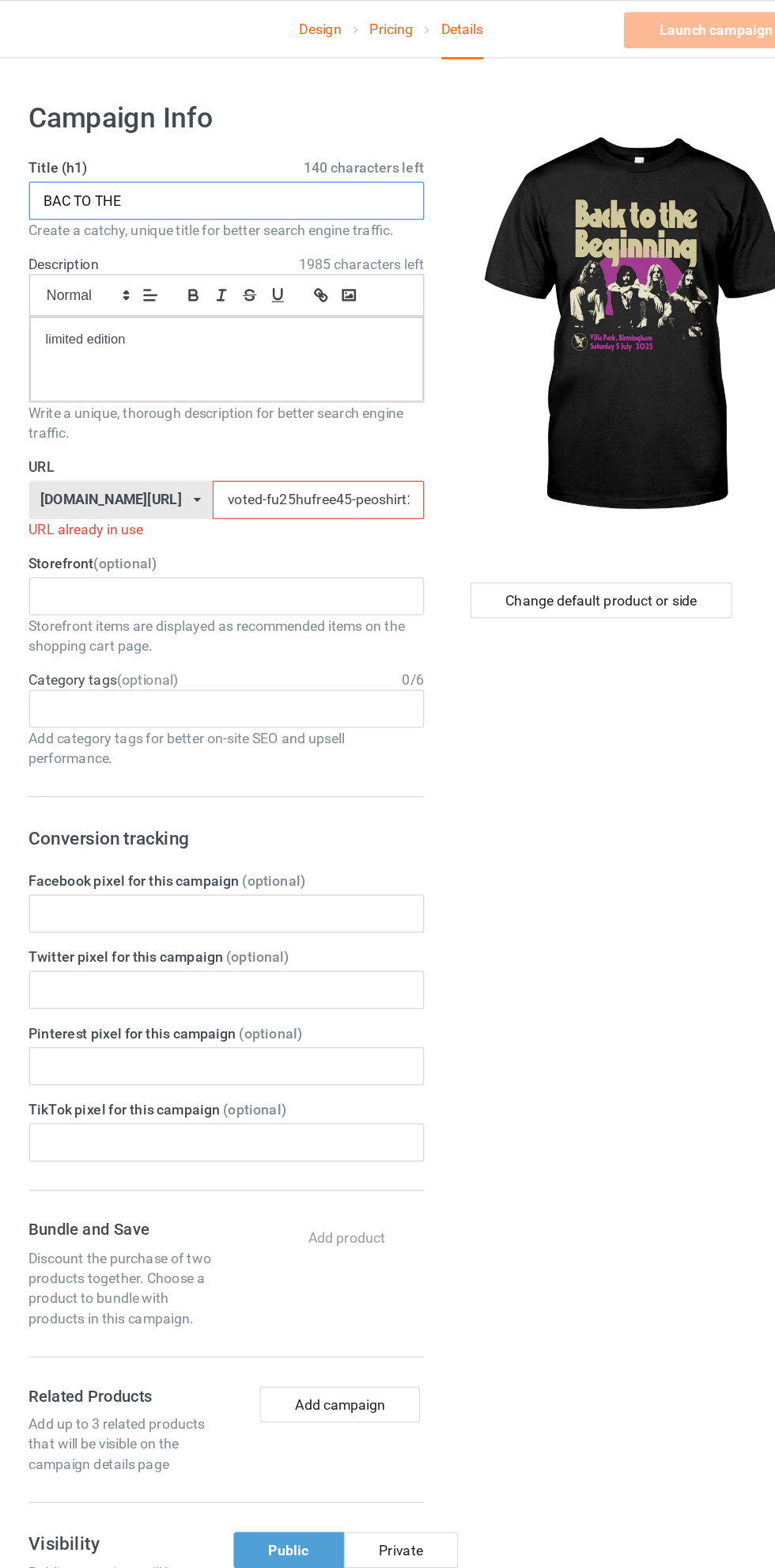
click at [126, 157] on input "BAC TO THE" at bounding box center [257, 159] width 312 height 30
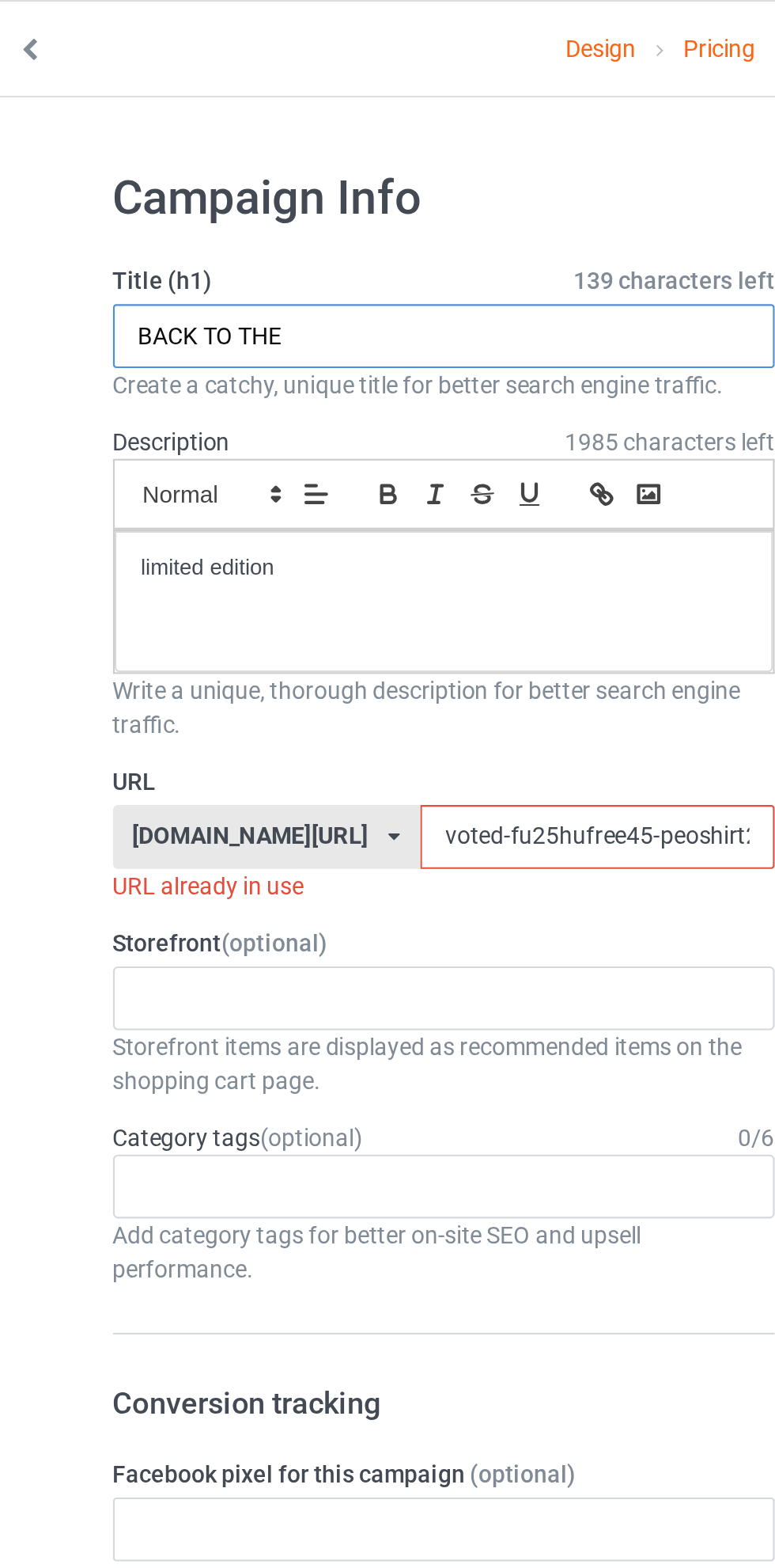
click at [222, 155] on input "BACK TO THE" at bounding box center [257, 159] width 312 height 30
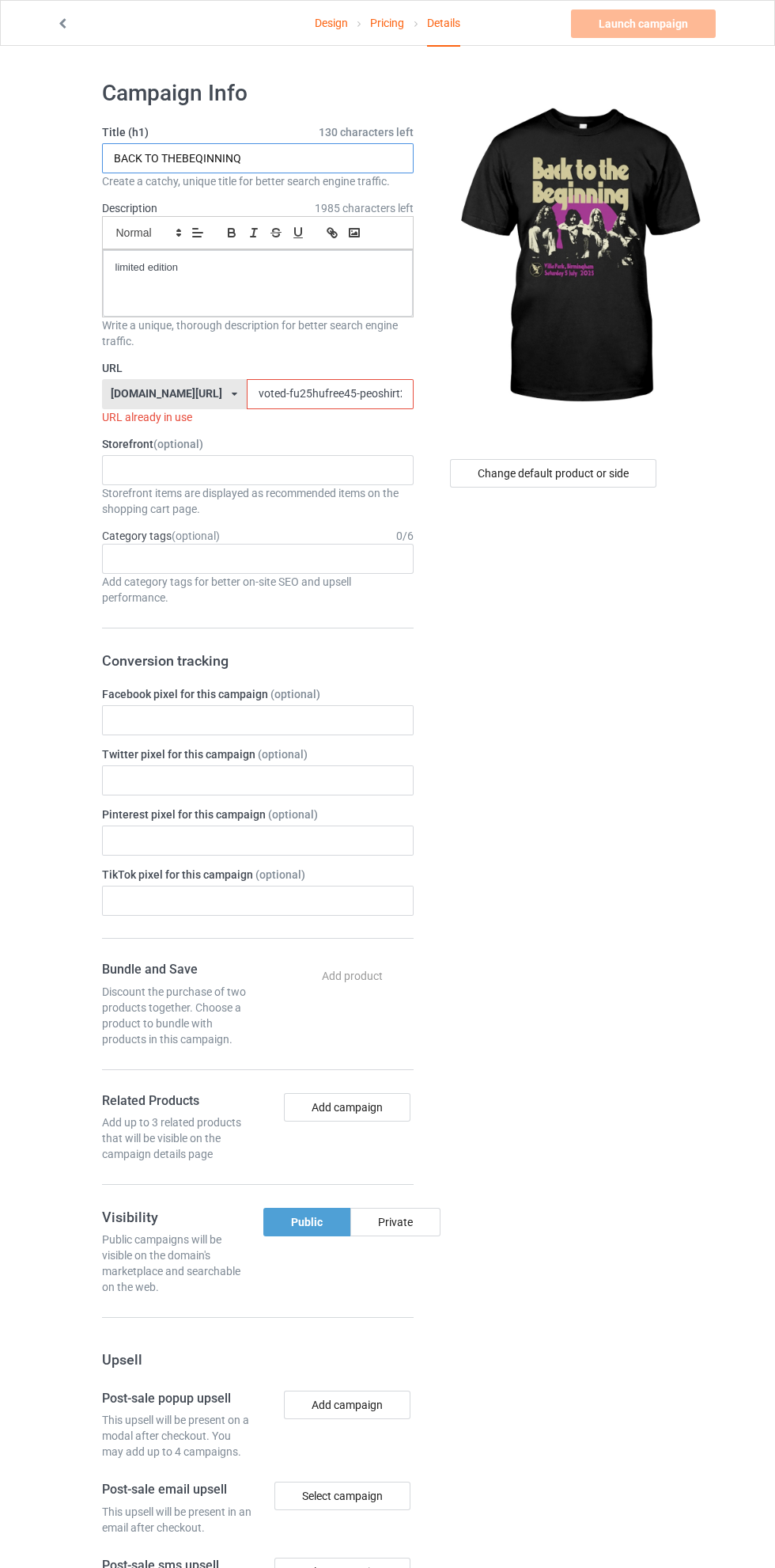
type input "BACK TO THEBEQINNINQ"
click at [255, 398] on input "voted-fu25hufree45-peoshirt25597jklo0" at bounding box center [331, 394] width 167 height 30
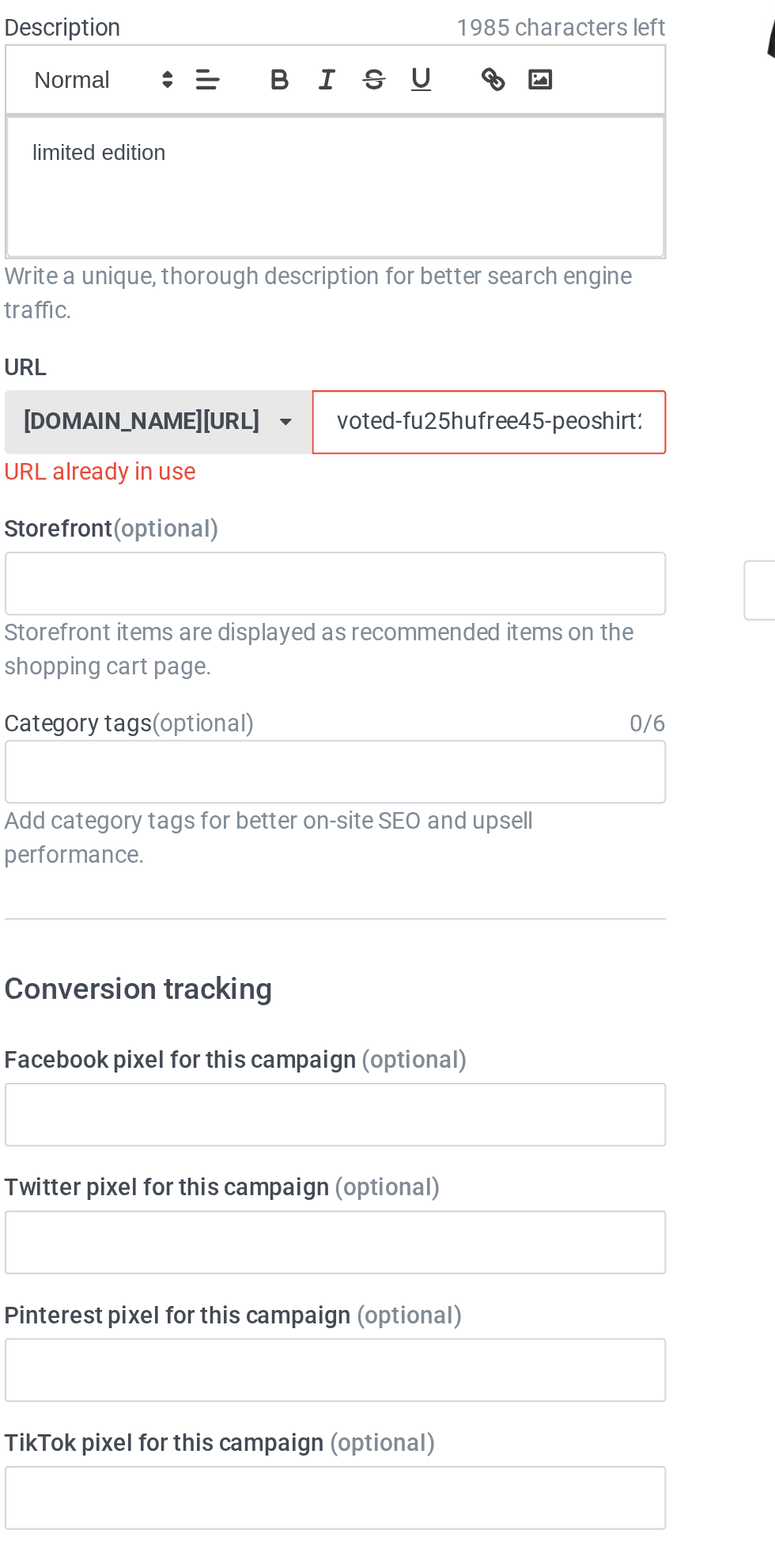
click at [247, 393] on input "voted-fu25hufree45-peoshirt25597jklo0" at bounding box center [331, 394] width 167 height 30
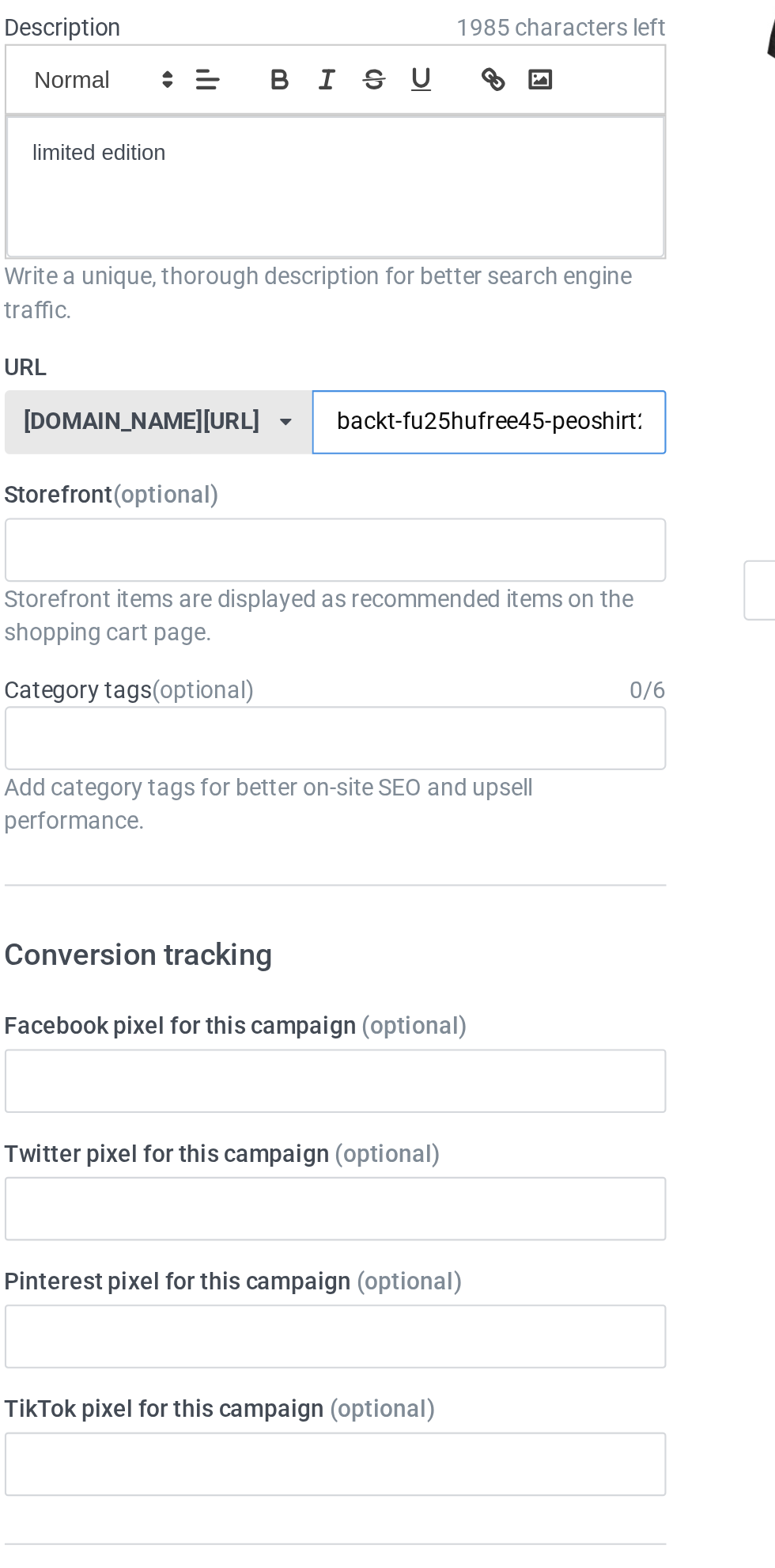
type input "backto-fu25hufree45-peoshirt25597jklo0"
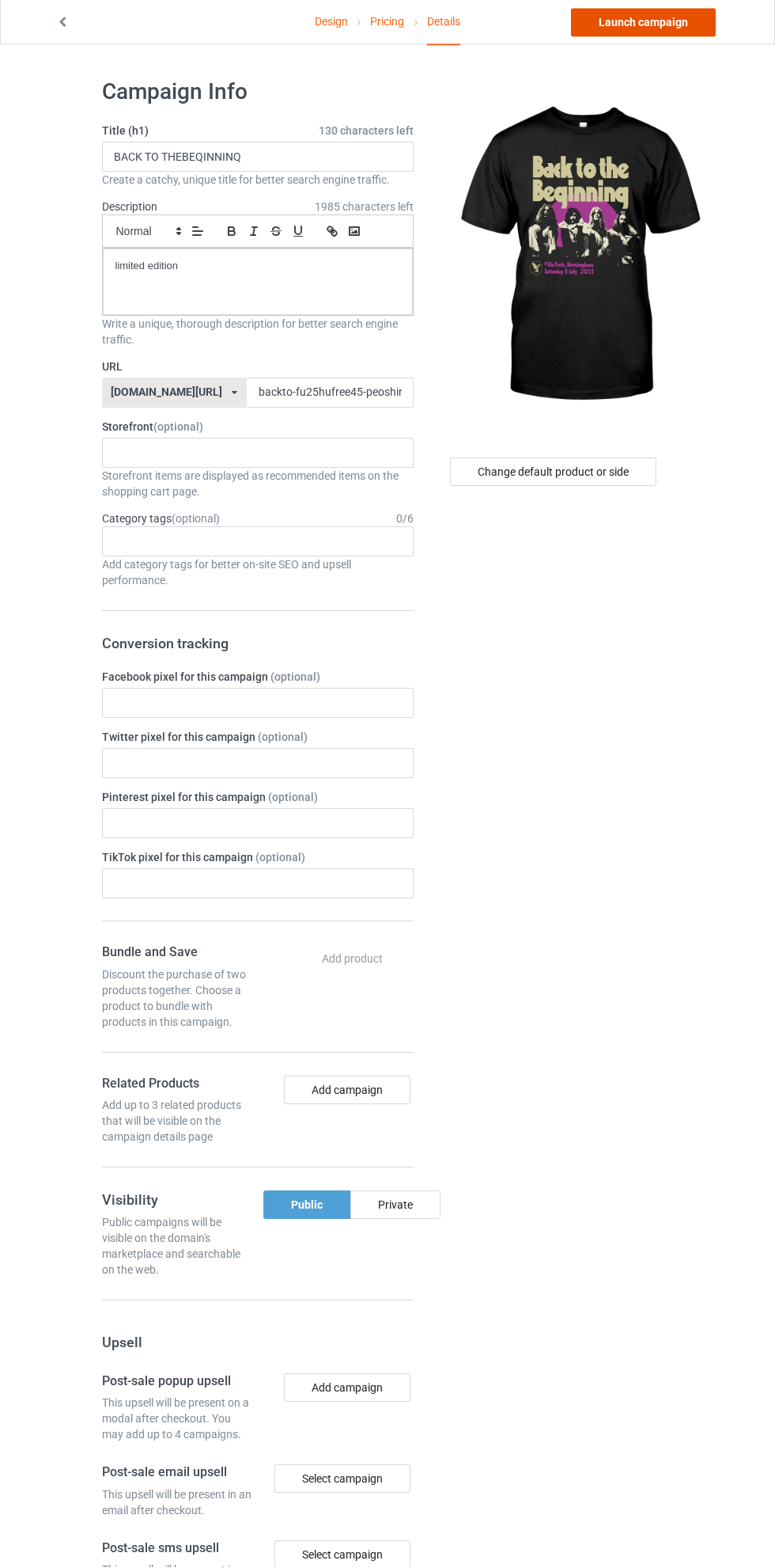
click at [660, 23] on link "Launch campaign" at bounding box center [643, 24] width 144 height 29
